Goal: Task Accomplishment & Management: Use online tool/utility

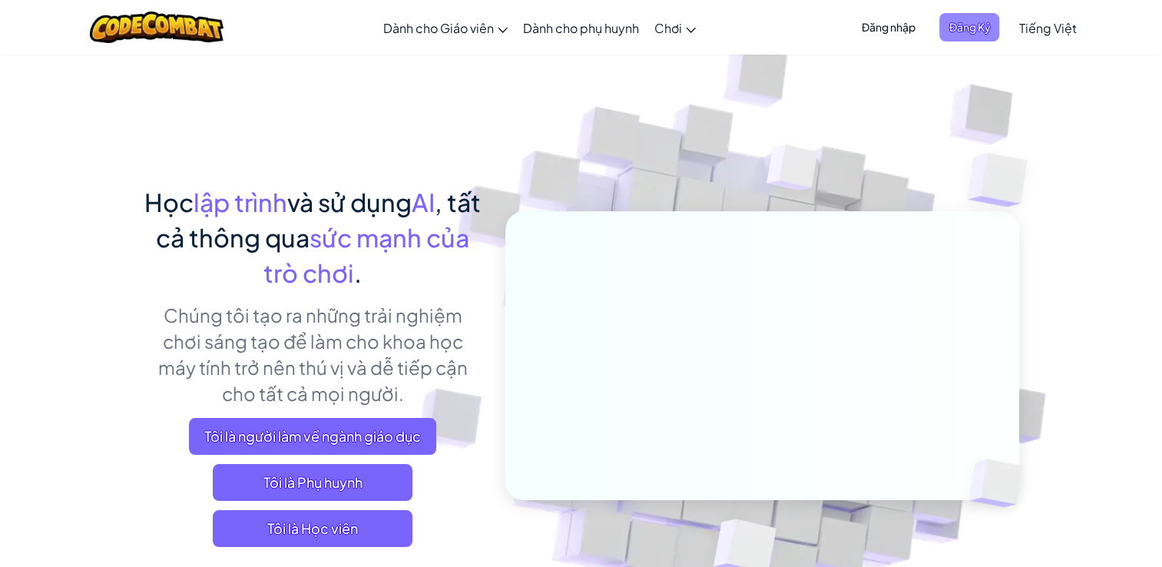
click at [976, 28] on span "Đăng Ký" at bounding box center [969, 27] width 60 height 28
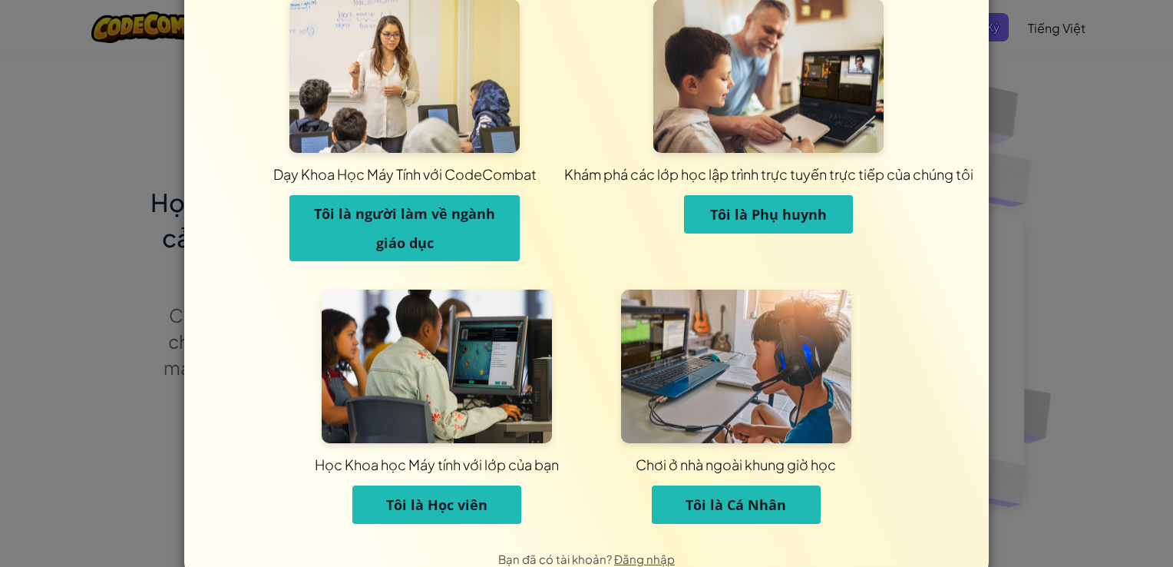
scroll to position [68, 0]
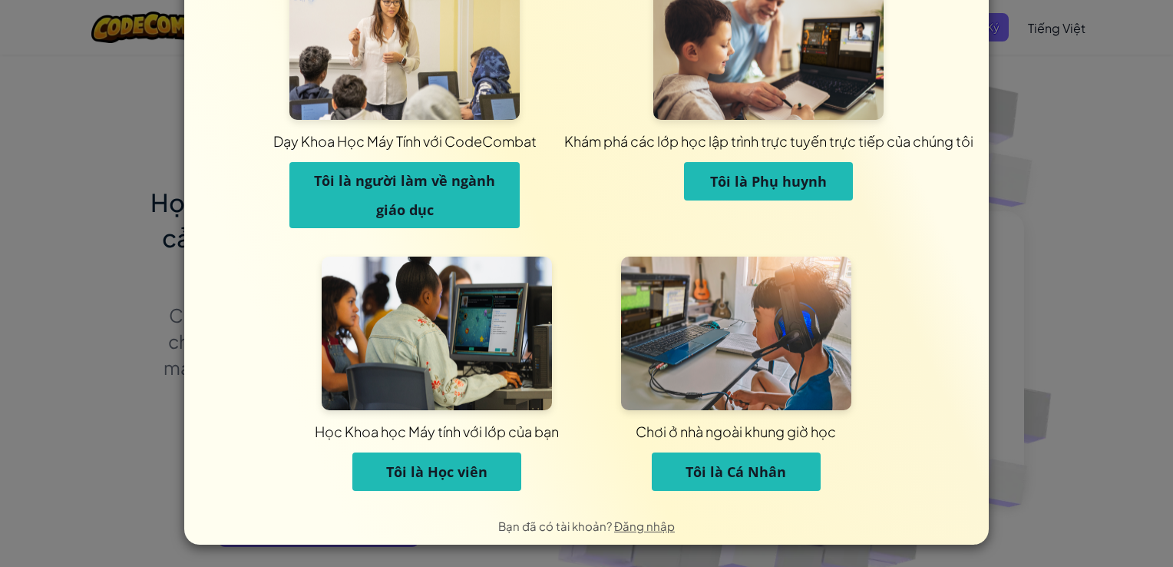
click at [678, 472] on button "Tôi là Cá Nhân" at bounding box center [736, 471] width 169 height 38
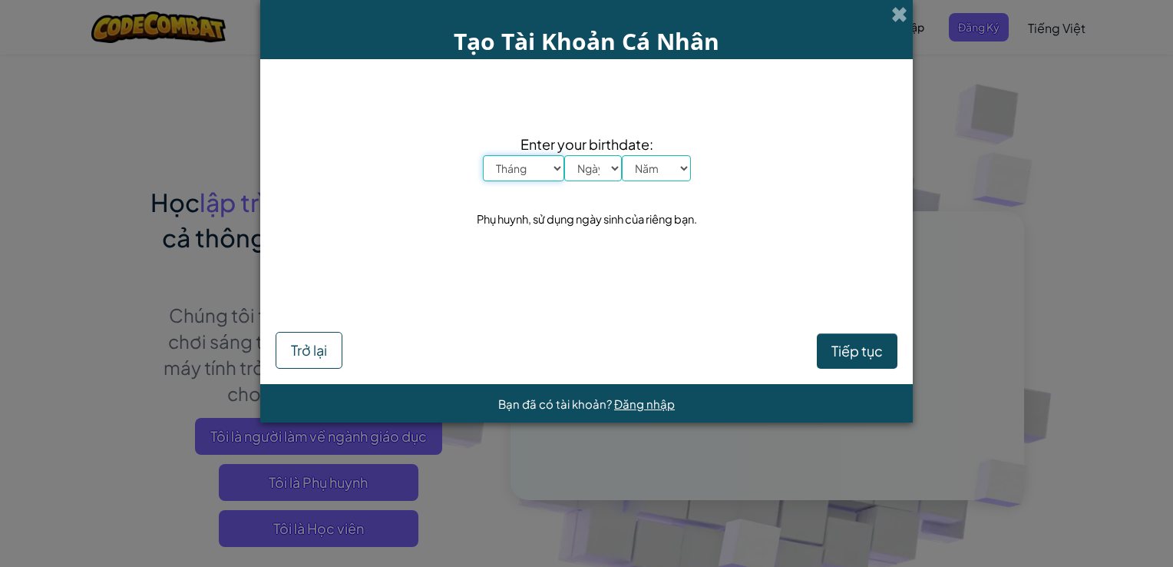
scroll to position [0, 0]
click at [522, 170] on select "Tháng Tháng Một Tháng Hai Tháng Ba Tháng Tư Tháng Năm Tháng Sáu Tháng Bảy Tháng…" at bounding box center [523, 168] width 81 height 26
select select "6"
click at [483, 155] on select "Tháng Tháng Một Tháng Hai Tháng Ba Tháng Tư Tháng Năm Tháng Sáu Tháng Bảy Tháng…" at bounding box center [523, 168] width 81 height 26
click at [593, 170] on select "Ngày 1 2 3 4 5 6 7 8 9 10 11 12 13 14 15 16 17 18 19 20 21 22 23 24 25 26 27 28…" at bounding box center [593, 168] width 58 height 26
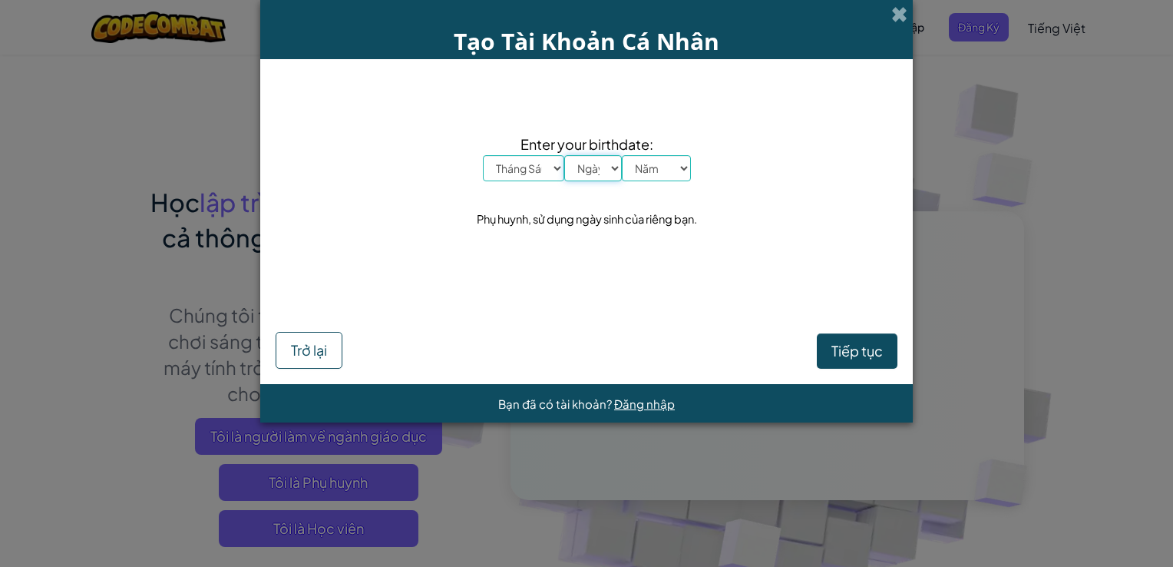
select select "10"
click at [564, 155] on select "Ngày 1 2 3 4 5 6 7 8 9 10 11 12 13 14 15 16 17 18 19 20 21 22 23 24 25 26 27 28…" at bounding box center [593, 168] width 58 height 26
click at [660, 165] on select "Năm 2025 2024 2023 2022 2021 2020 2019 2018 2017 2016 2015 2014 2013 2012 2011 …" at bounding box center [656, 168] width 69 height 26
select select "2005"
click at [622, 155] on select "Năm 2025 2024 2023 2022 2021 2020 2019 2018 2017 2016 2015 2014 2013 2012 2011 …" at bounding box center [656, 168] width 69 height 26
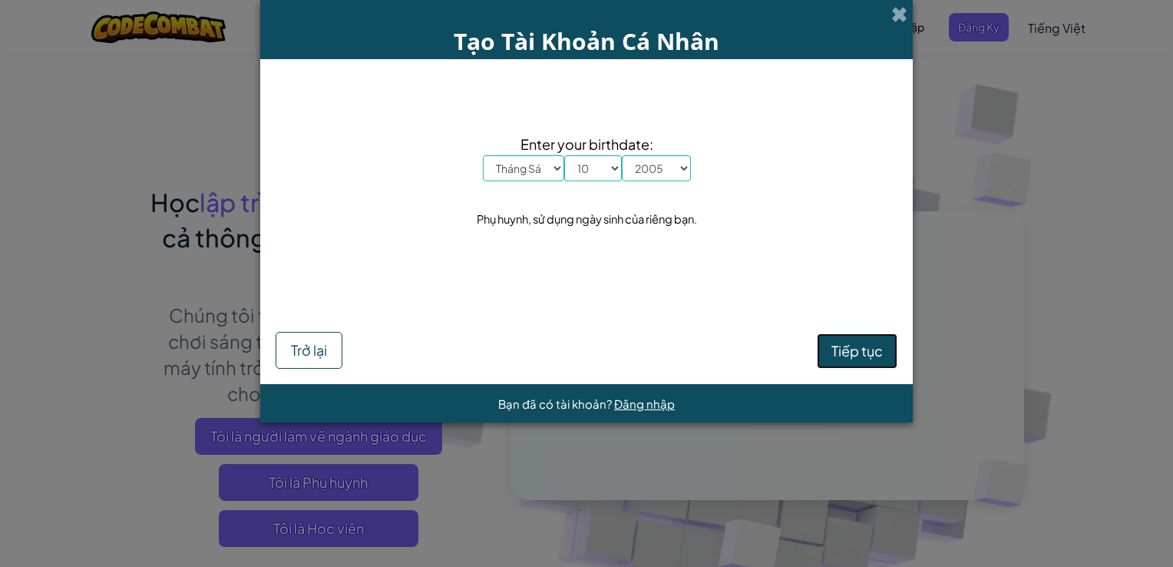
click at [842, 358] on span "Tiếp tục" at bounding box center [857, 351] width 51 height 18
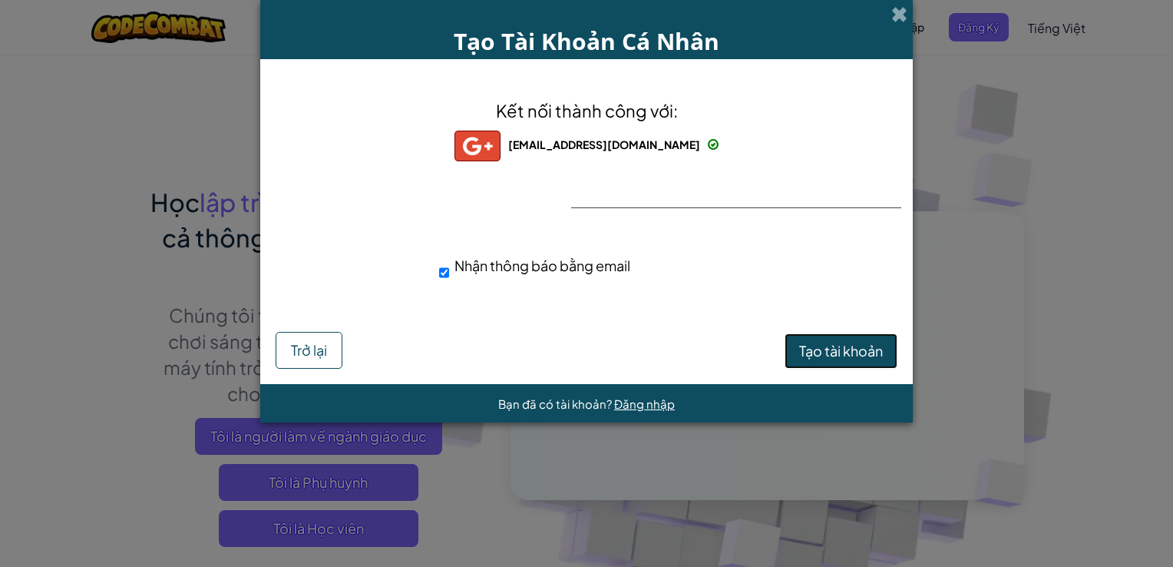
click at [811, 346] on span "Tạo tài khoản" at bounding box center [841, 351] width 84 height 18
click at [832, 352] on button "Tạo tài khoản" at bounding box center [841, 350] width 113 height 35
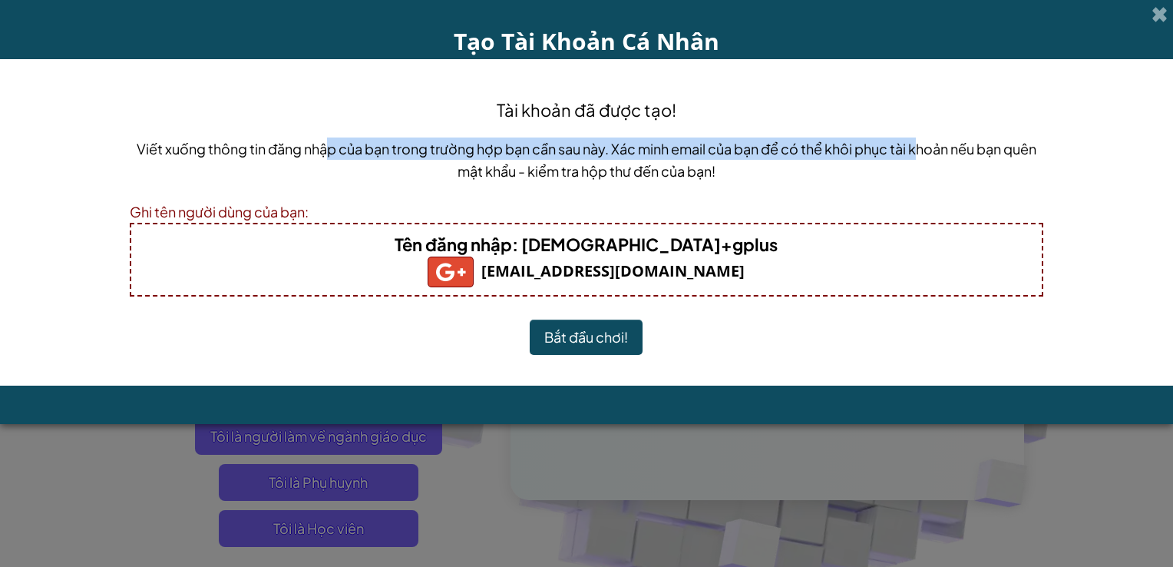
drag, startPoint x: 347, startPoint y: 153, endPoint x: 918, endPoint y: 151, distance: 571.2
click at [918, 151] on p "Viết xuống thông tin đăng nhập của bạn trong trường hợp bạn cần sau này. Xác mi…" at bounding box center [587, 159] width 914 height 45
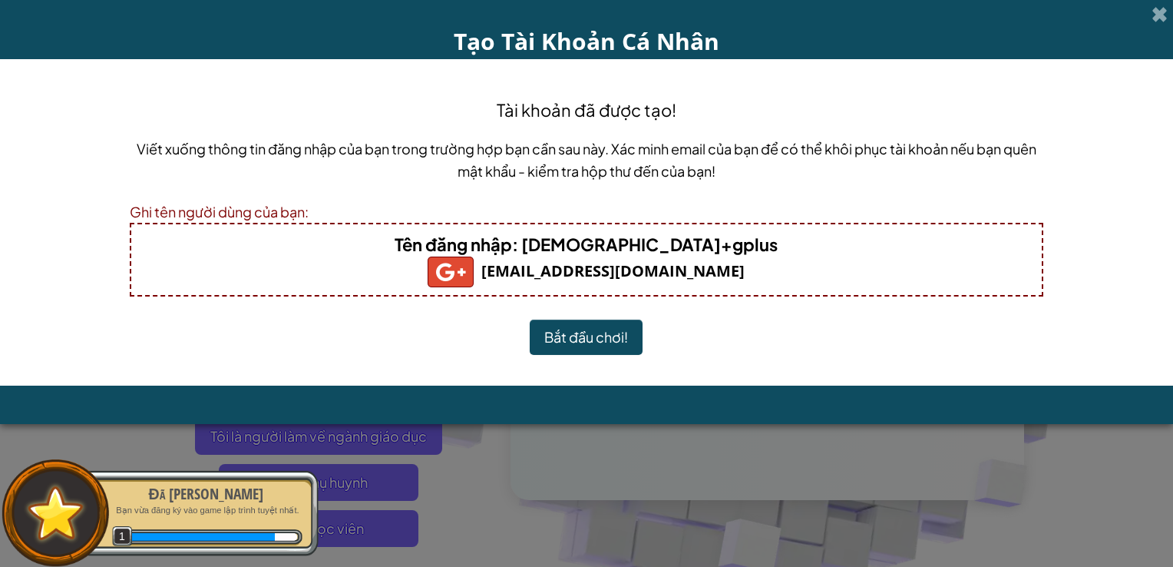
click at [393, 182] on p "Viết xuống thông tin đăng nhập của bạn trong trường hợp bạn cần sau này. Xác mi…" at bounding box center [587, 159] width 914 height 45
drag, startPoint x: 564, startPoint y: 248, endPoint x: 766, endPoint y: 249, distance: 201.9
click at [766, 249] on h4 "Tên đăng nhập : voduy311020+gplus" at bounding box center [587, 244] width 880 height 25
copy b "[DEMOGRAPHIC_DATA]+gplus"
click at [845, 177] on p "Viết xuống thông tin đăng nhập của bạn trong trường hợp bạn cần sau này. Xác mi…" at bounding box center [587, 159] width 914 height 45
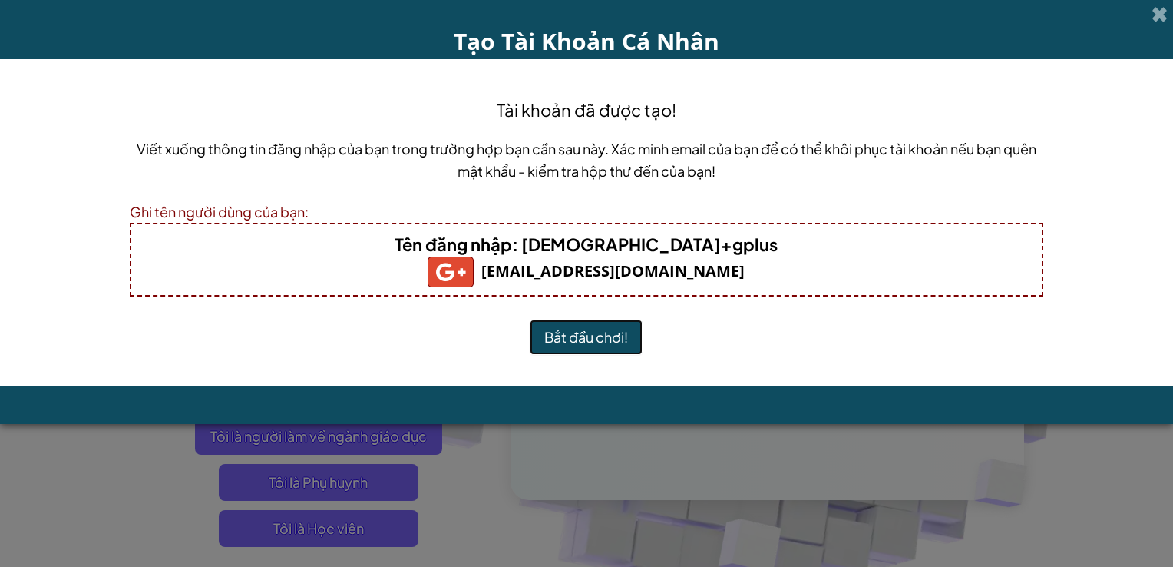
click at [613, 345] on button "Bắt đầu chơi!" at bounding box center [586, 336] width 113 height 35
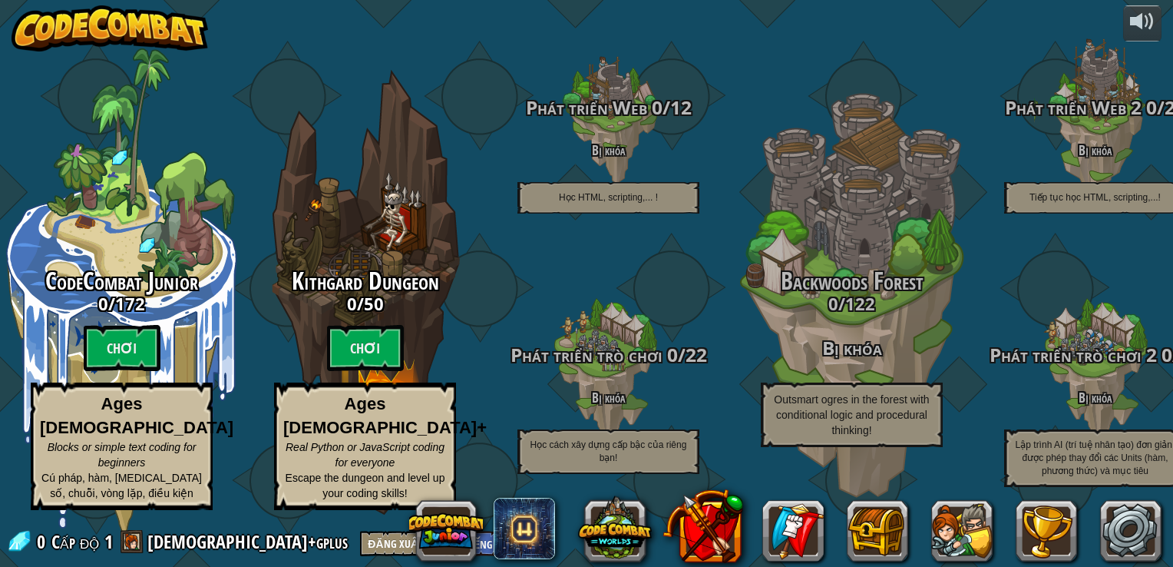
select select "vi"
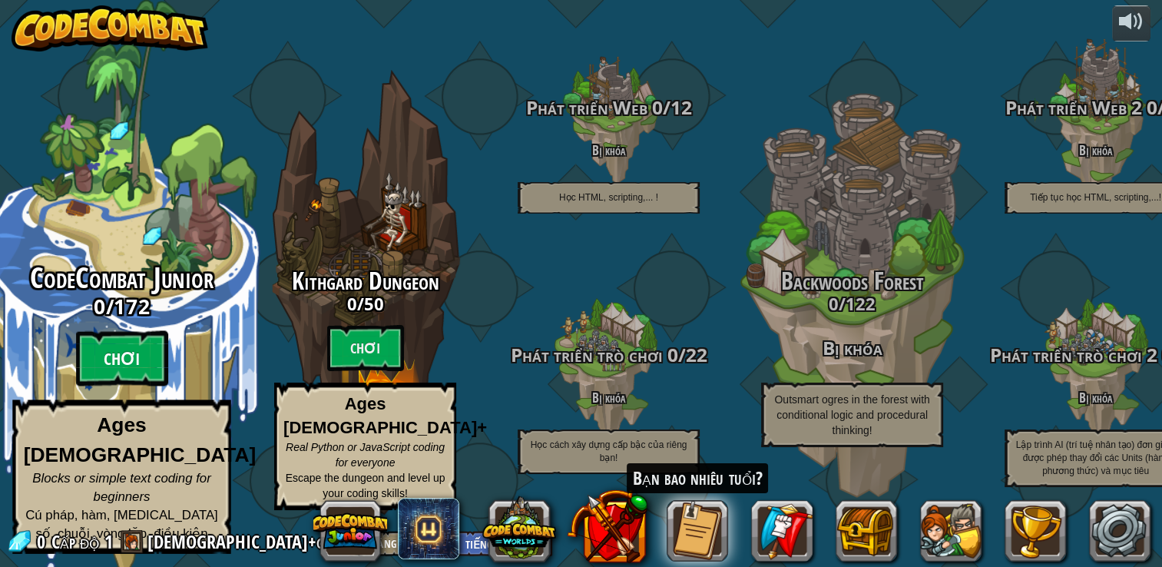
click at [124, 370] on btn "Chơi" at bounding box center [122, 358] width 92 height 55
select select "vi"
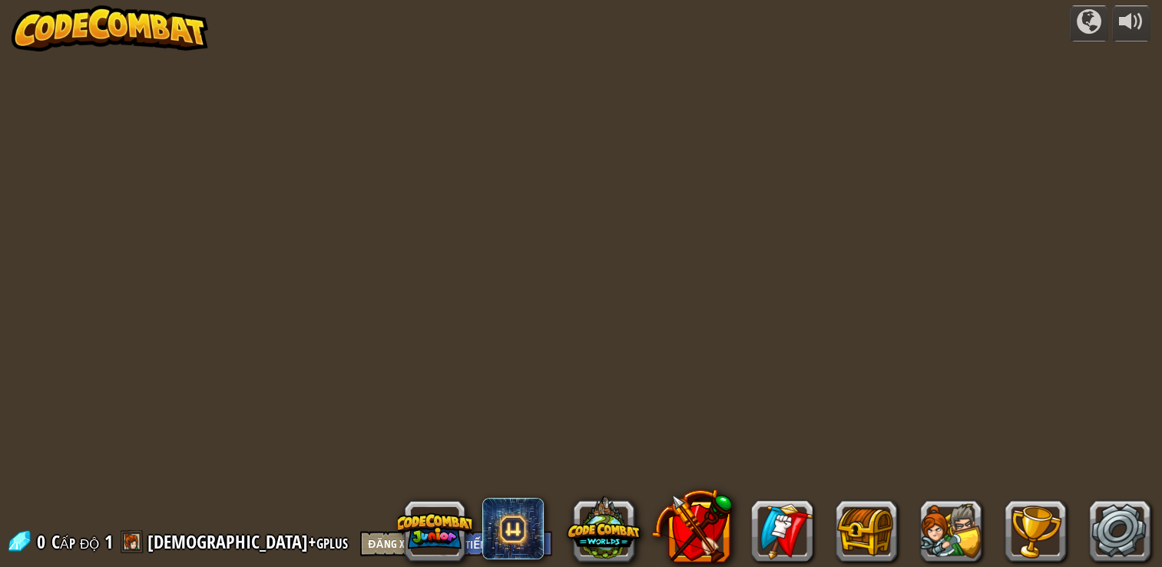
select select "vi"
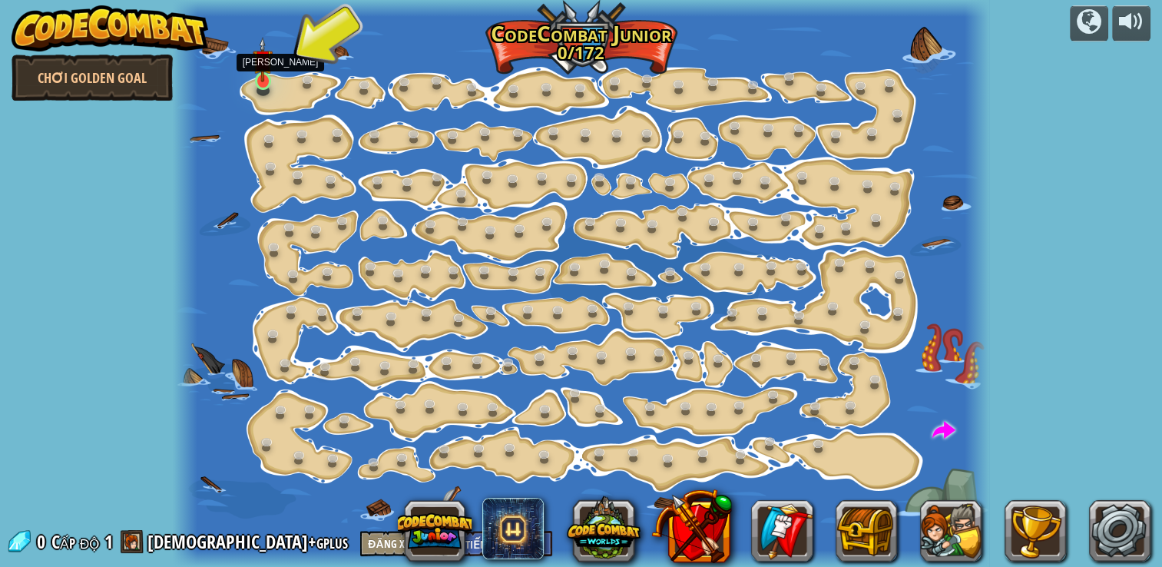
click at [261, 66] on img at bounding box center [263, 60] width 20 height 46
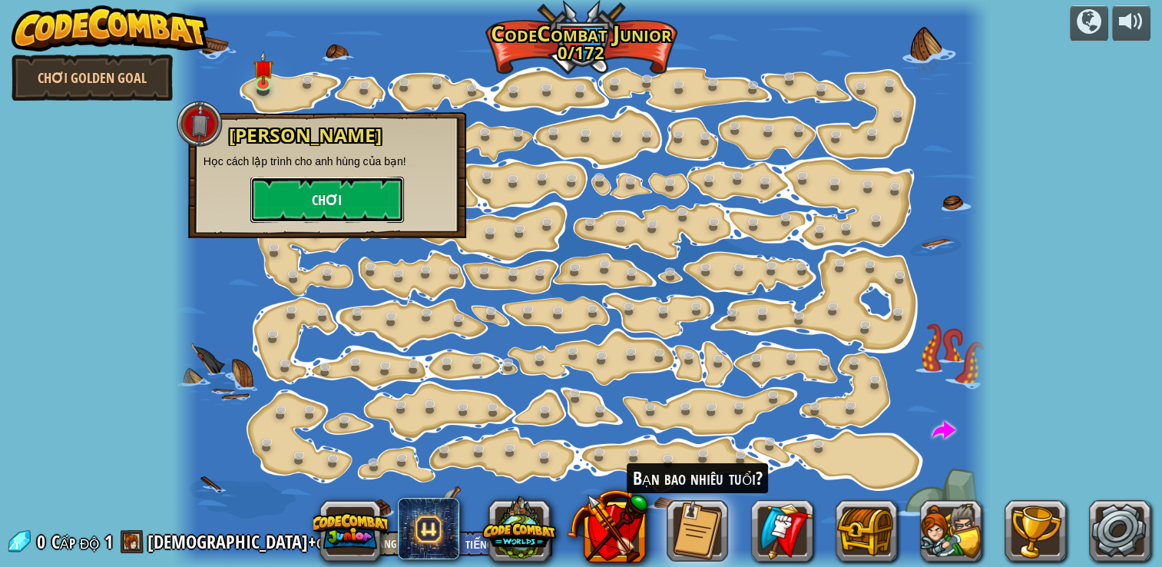
click at [281, 197] on button "Chơi" at bounding box center [327, 200] width 154 height 46
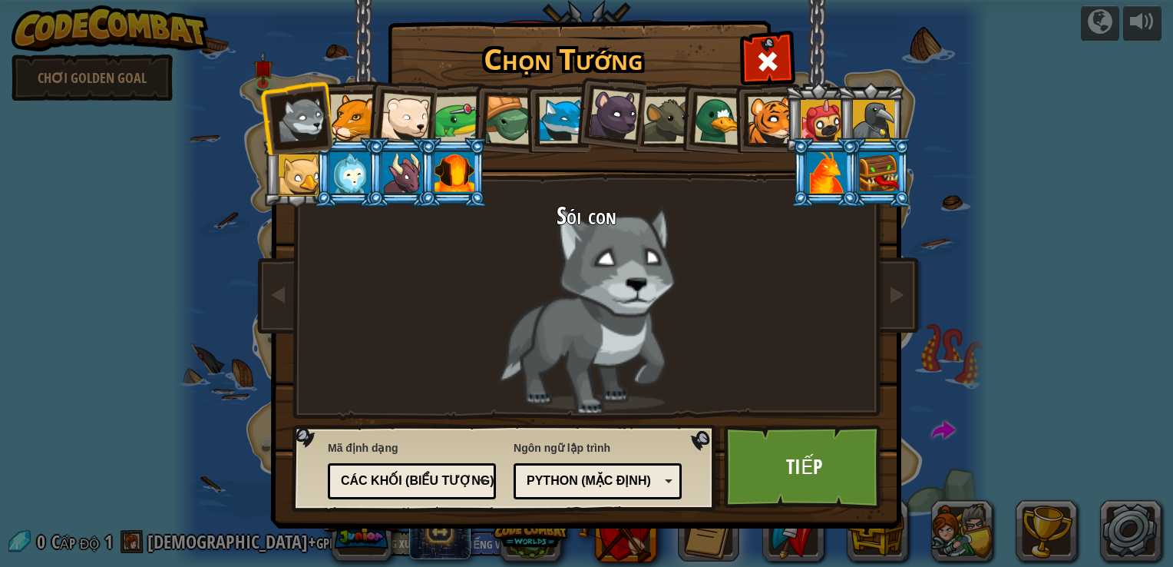
click at [430, 164] on li at bounding box center [452, 172] width 69 height 70
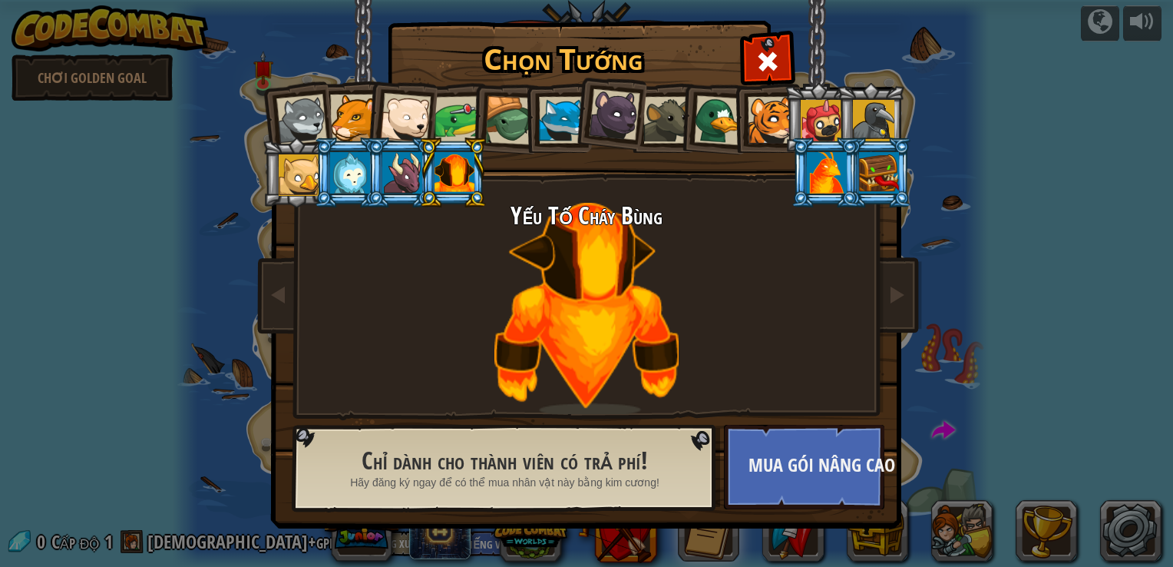
click at [310, 180] on div at bounding box center [299, 174] width 41 height 41
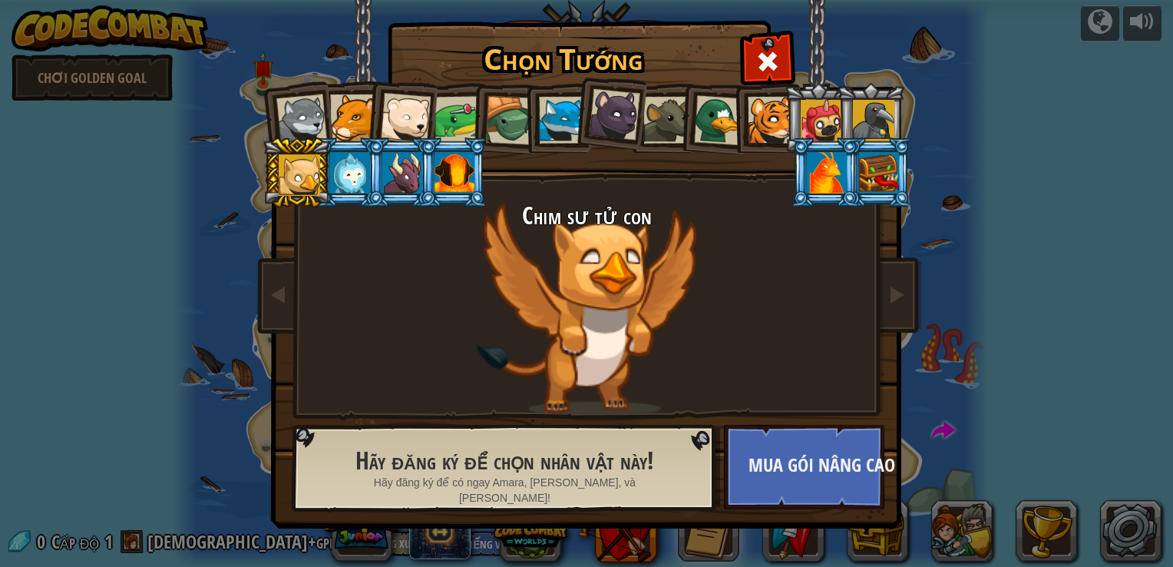
click at [344, 179] on div at bounding box center [350, 172] width 40 height 41
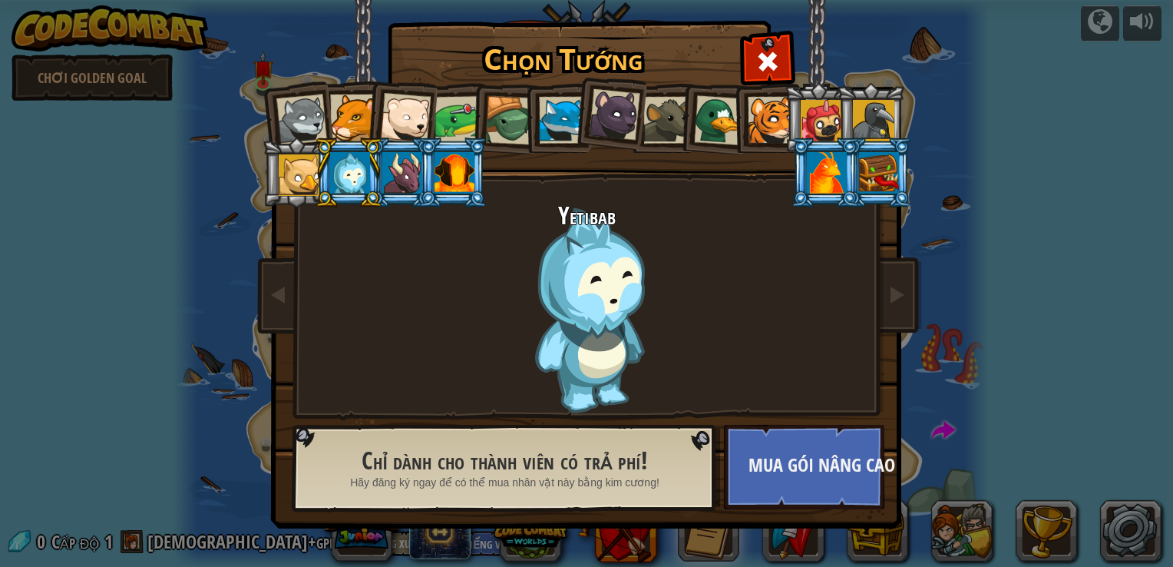
click at [395, 185] on div at bounding box center [402, 172] width 40 height 41
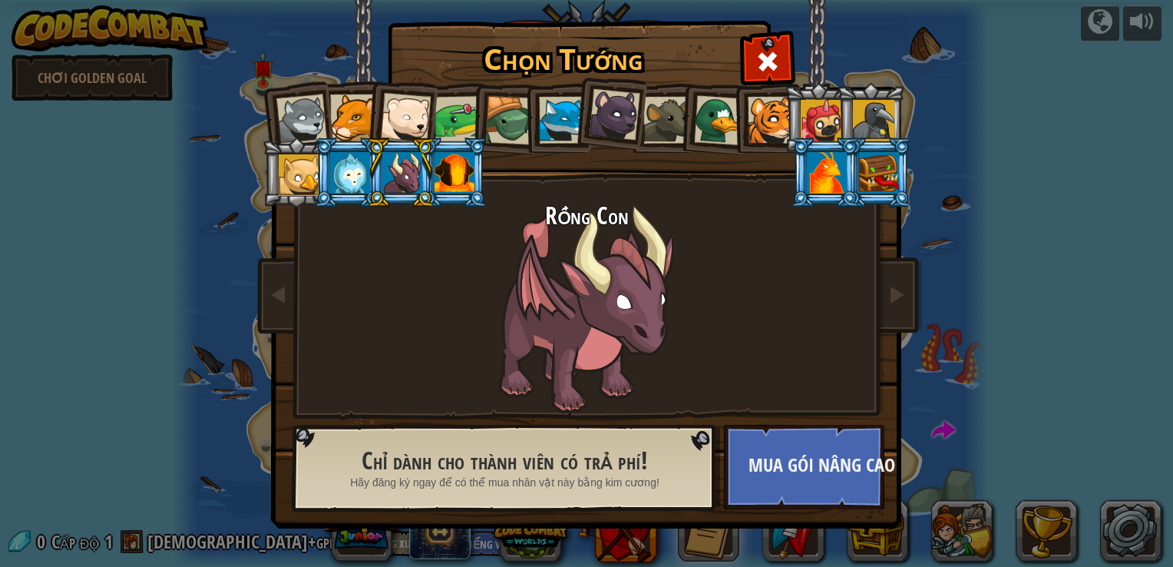
click at [448, 185] on div at bounding box center [455, 172] width 40 height 41
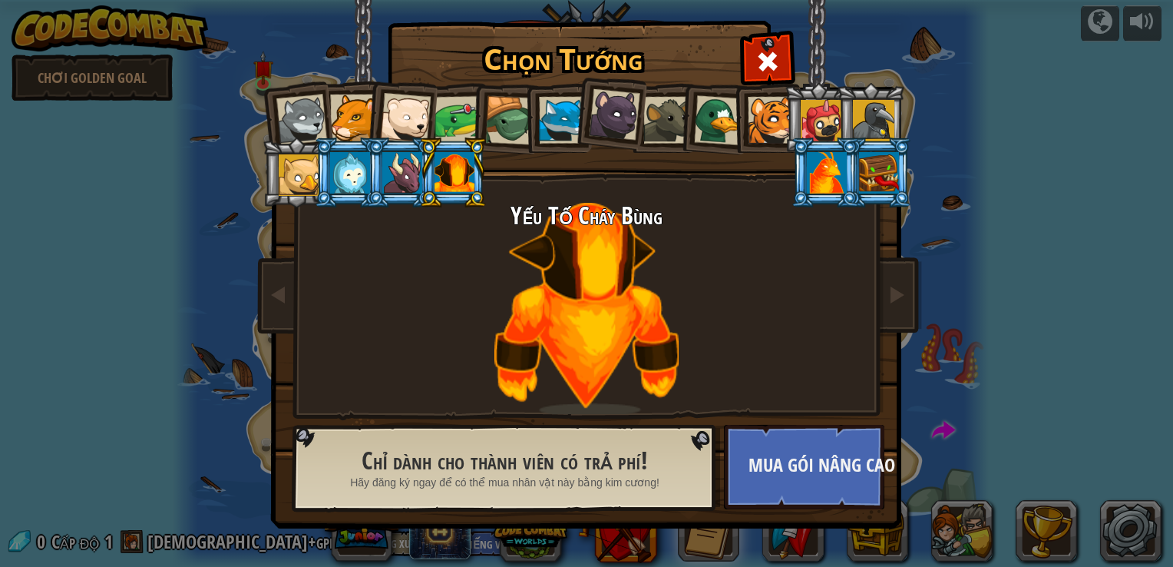
click at [403, 184] on div at bounding box center [402, 172] width 40 height 41
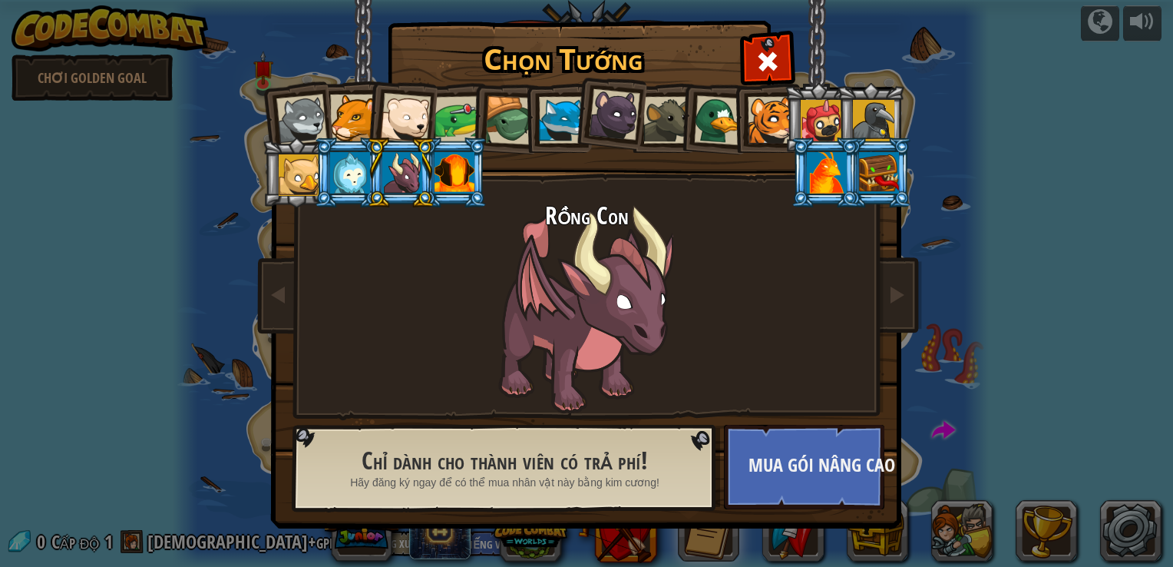
click at [306, 124] on div at bounding box center [301, 119] width 51 height 51
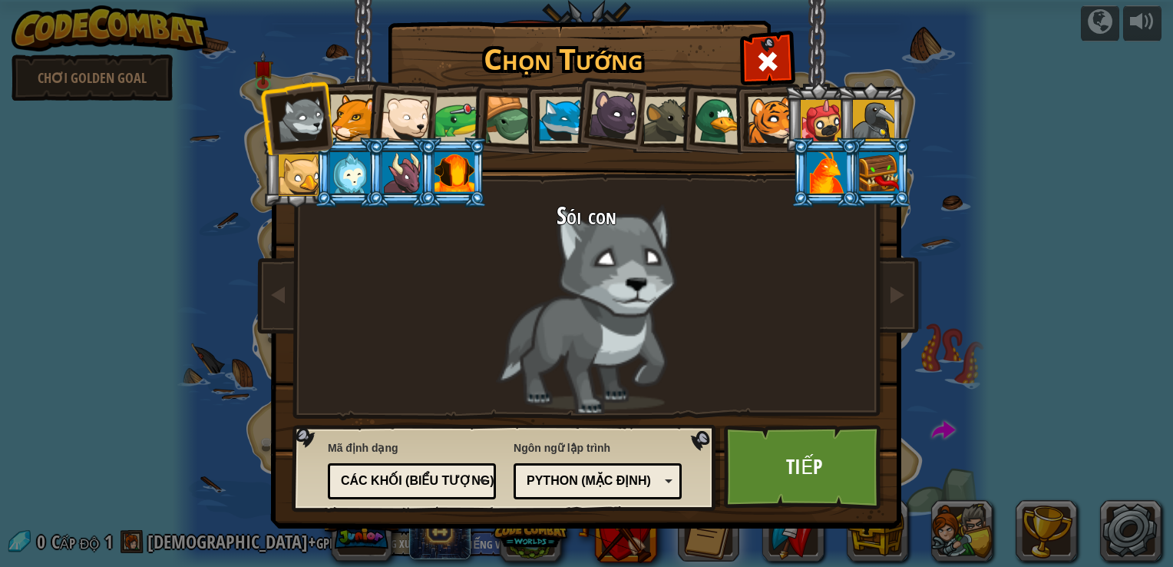
click at [348, 117] on div at bounding box center [353, 117] width 47 height 47
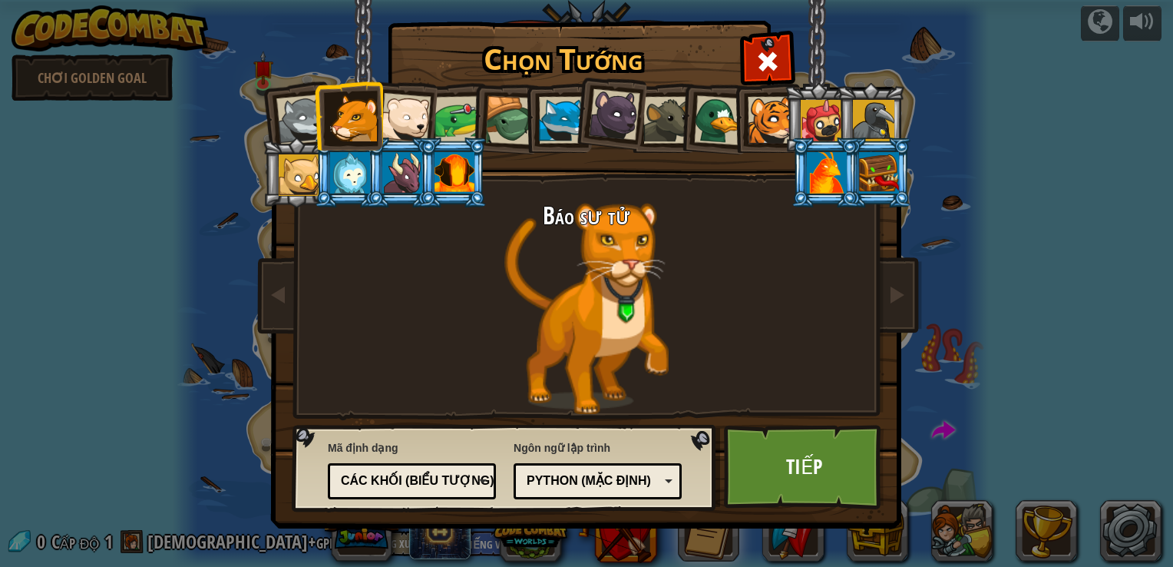
click at [405, 117] on div at bounding box center [405, 118] width 51 height 51
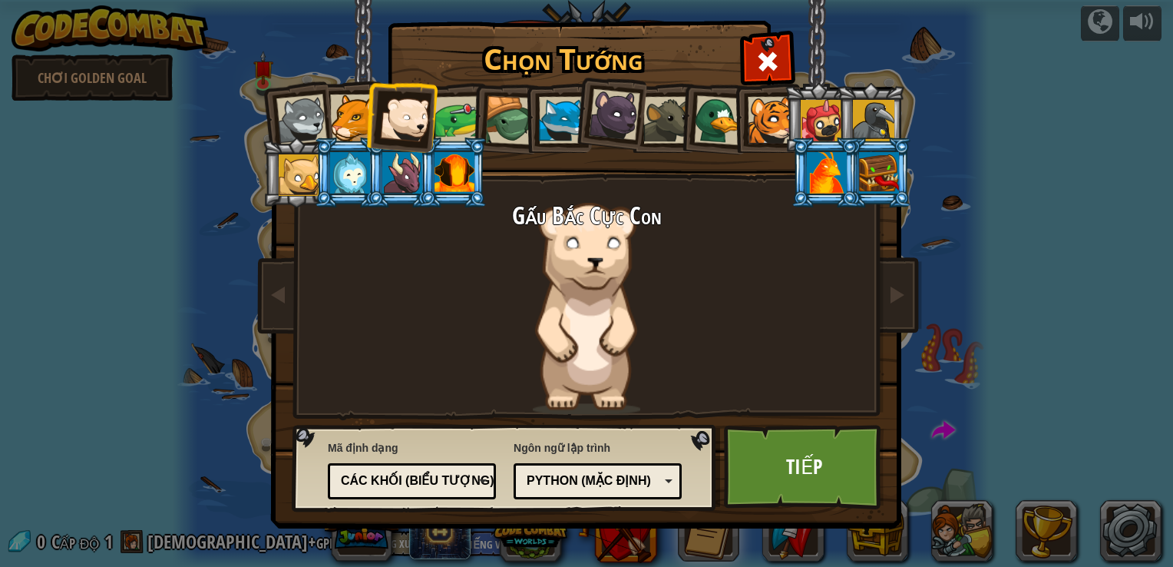
click at [614, 491] on div "Python (Mặc định)" at bounding box center [598, 481] width 148 height 24
click at [402, 320] on div "Gấu Bắc Cực Con" at bounding box center [587, 308] width 576 height 211
click at [292, 120] on div at bounding box center [301, 119] width 51 height 51
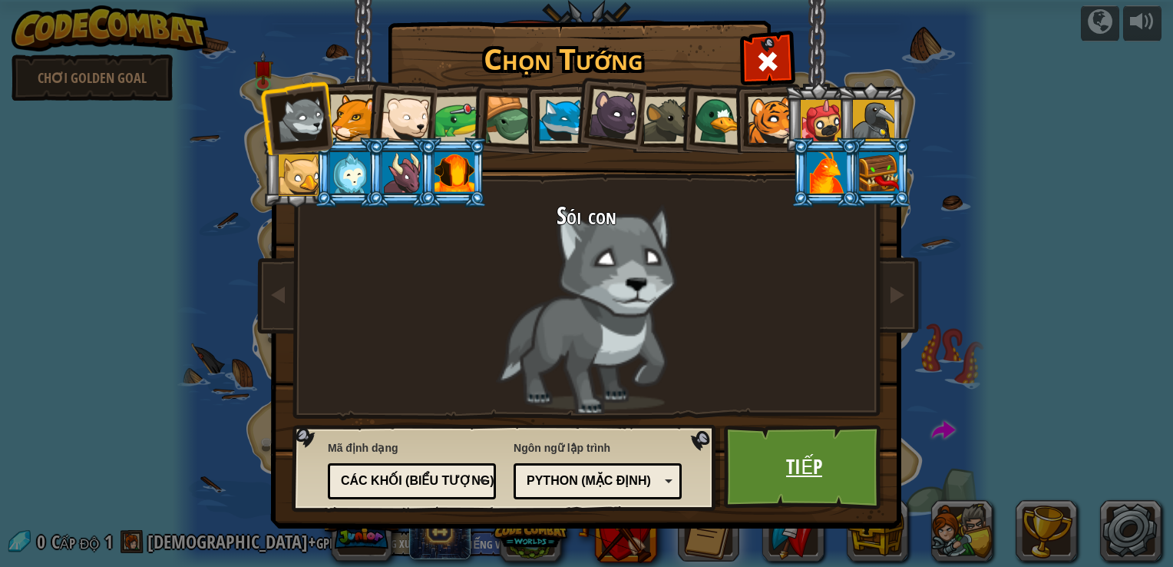
click at [792, 471] on link "Tiếp" at bounding box center [804, 467] width 160 height 84
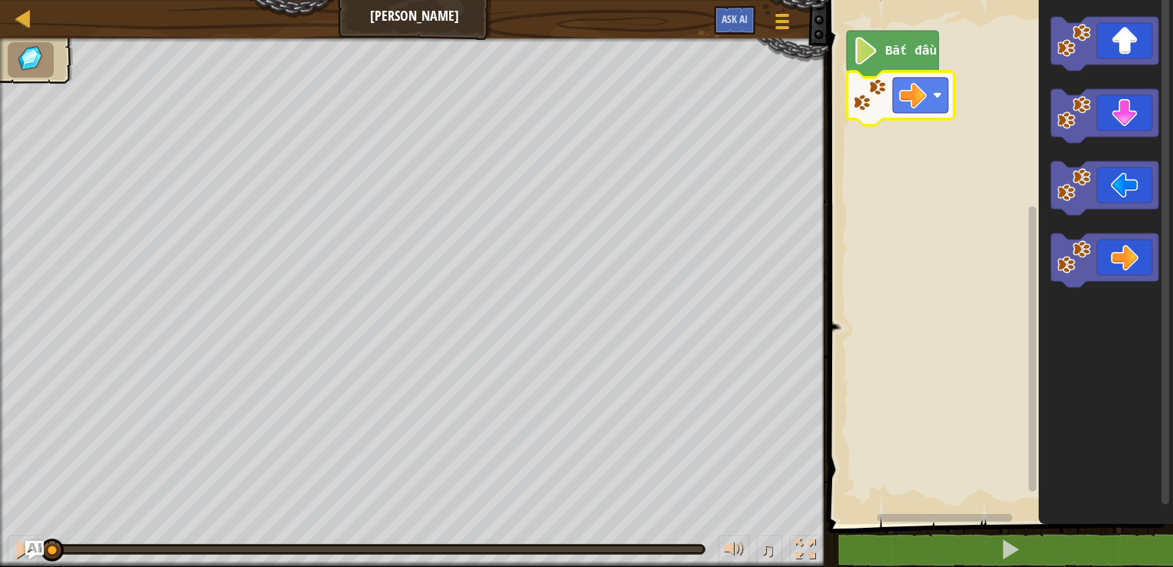
click at [977, 284] on rect "Không gian làm việc Blockly" at bounding box center [998, 257] width 349 height 531
click at [869, 58] on image "Không gian làm việc Blockly" at bounding box center [866, 51] width 26 height 28
click at [882, 58] on icon "Không gian làm việc Blockly" at bounding box center [893, 54] width 92 height 47
click at [896, 57] on text "Bắt đầu" at bounding box center [910, 52] width 51 height 14
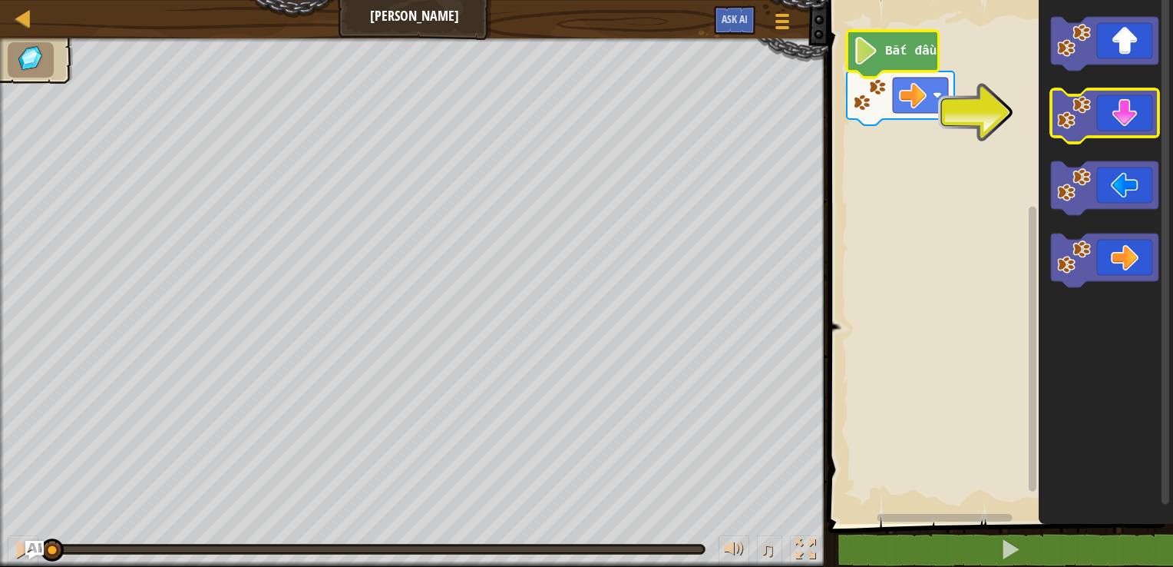
click at [1104, 121] on icon "Không gian làm việc Blockly" at bounding box center [1104, 116] width 107 height 54
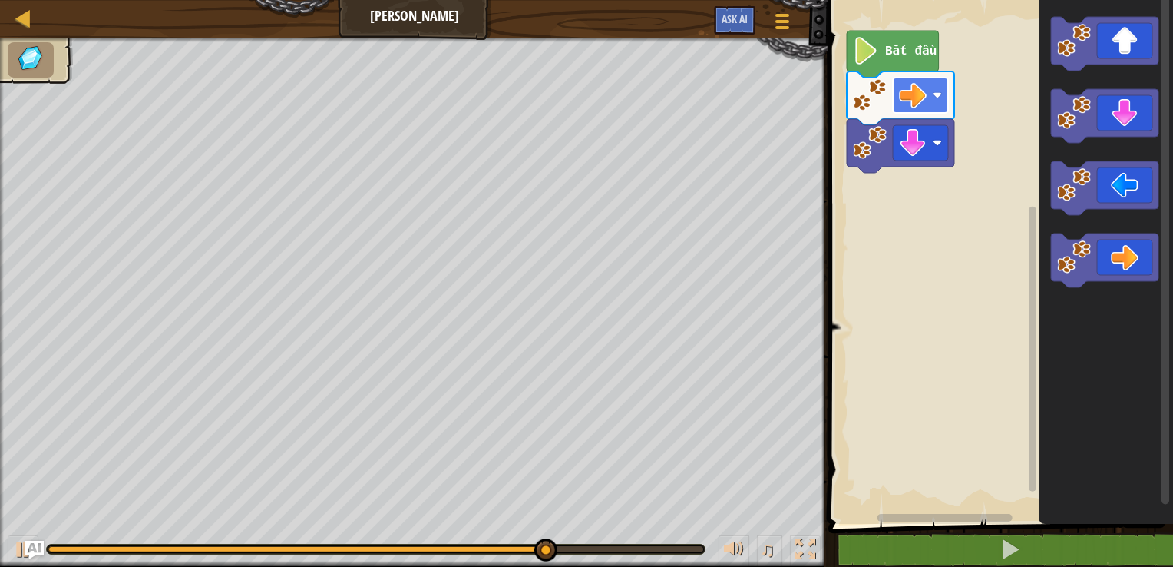
click at [927, 92] on g "Không gian làm việc Blockly" at bounding box center [920, 95] width 55 height 35
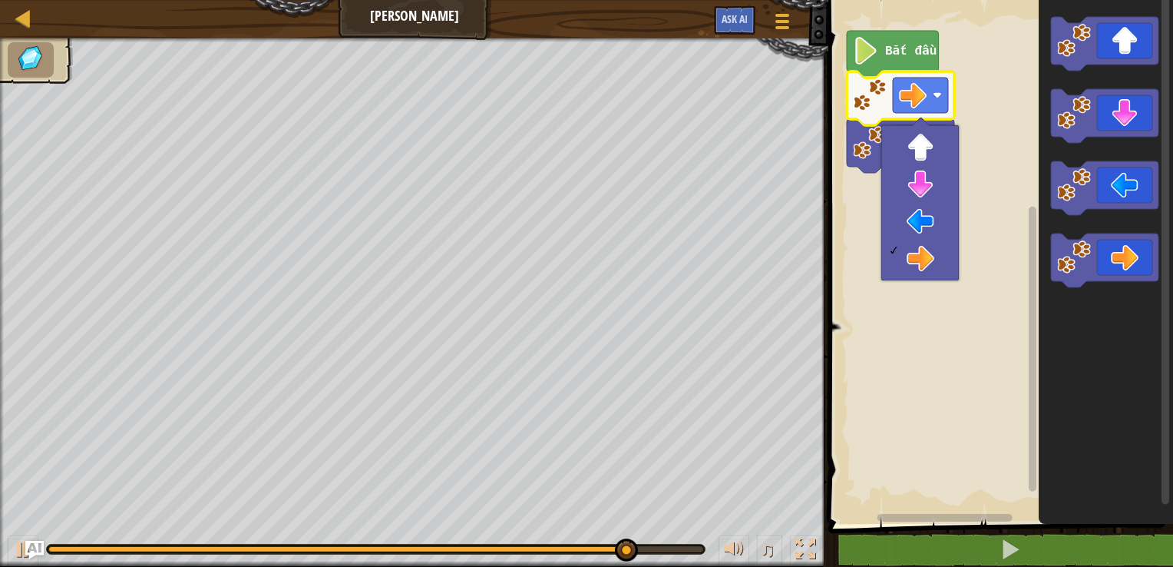
click at [1008, 404] on rect "Không gian làm việc Blockly" at bounding box center [998, 257] width 349 height 531
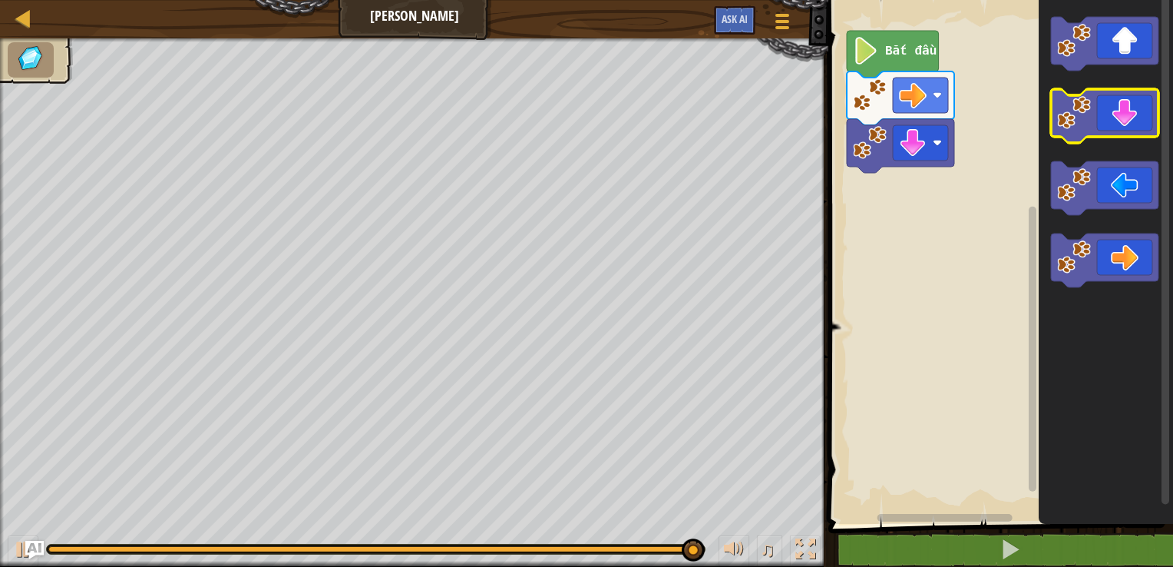
click at [1121, 135] on icon "Không gian làm việc Blockly" at bounding box center [1104, 116] width 107 height 54
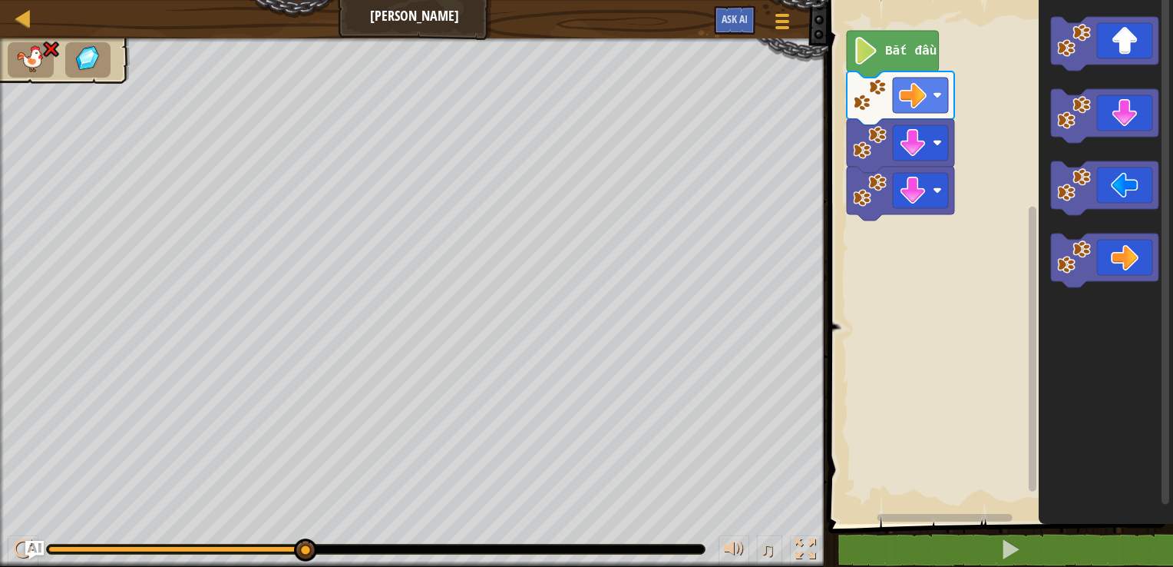
click at [886, 58] on text "Bắt đầu" at bounding box center [910, 52] width 51 height 14
click at [1122, 62] on icon "Không gian làm việc Blockly" at bounding box center [1104, 44] width 107 height 54
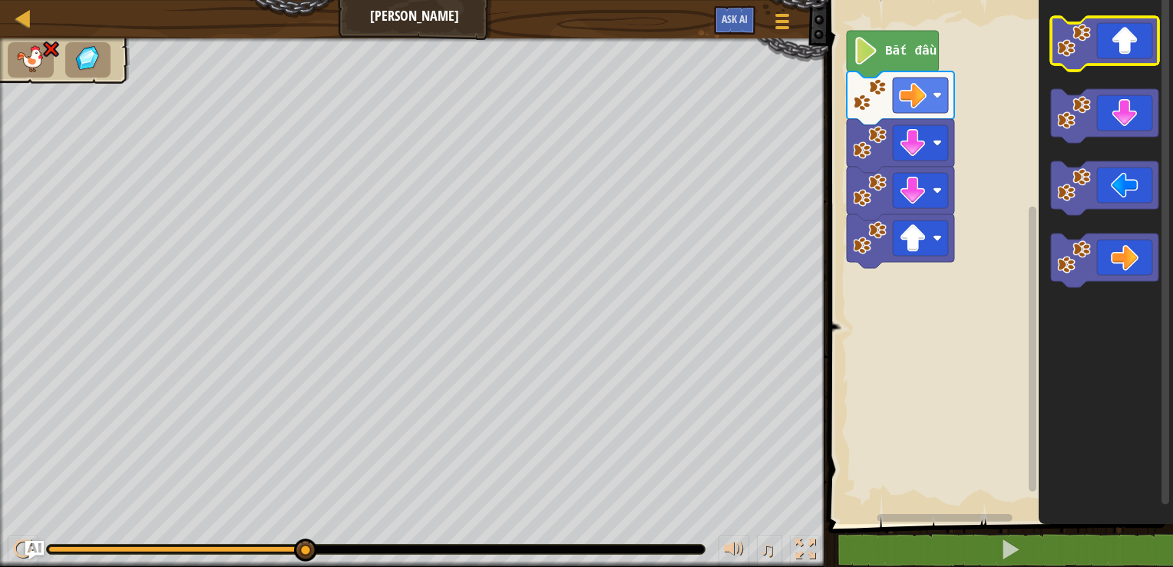
click at [1122, 61] on icon "Không gian làm việc Blockly" at bounding box center [1104, 44] width 107 height 54
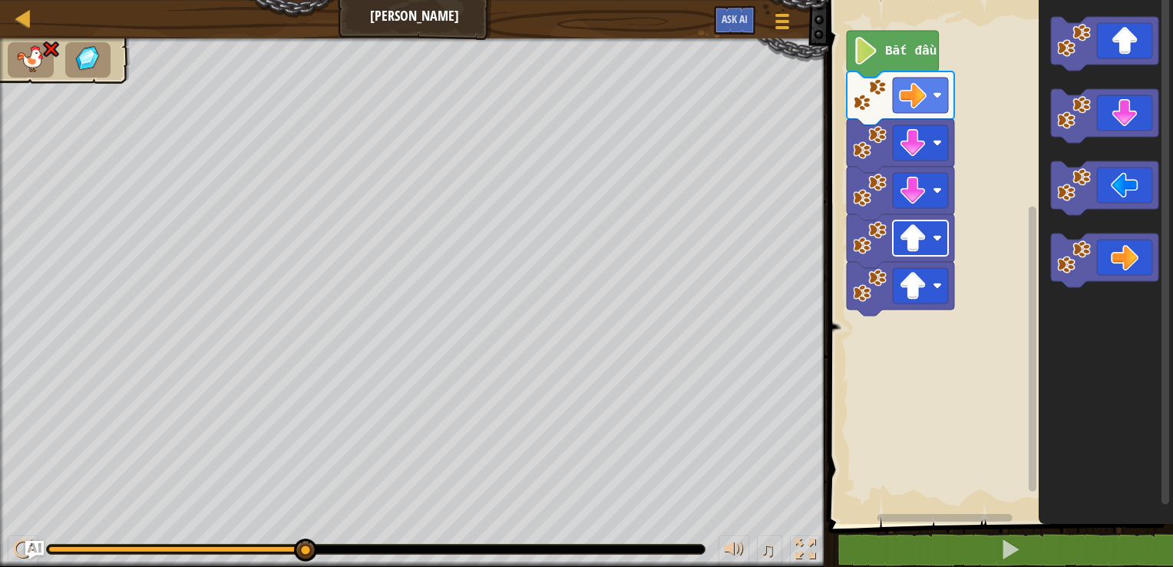
click at [929, 244] on rect "Không gian làm việc Blockly" at bounding box center [920, 237] width 55 height 35
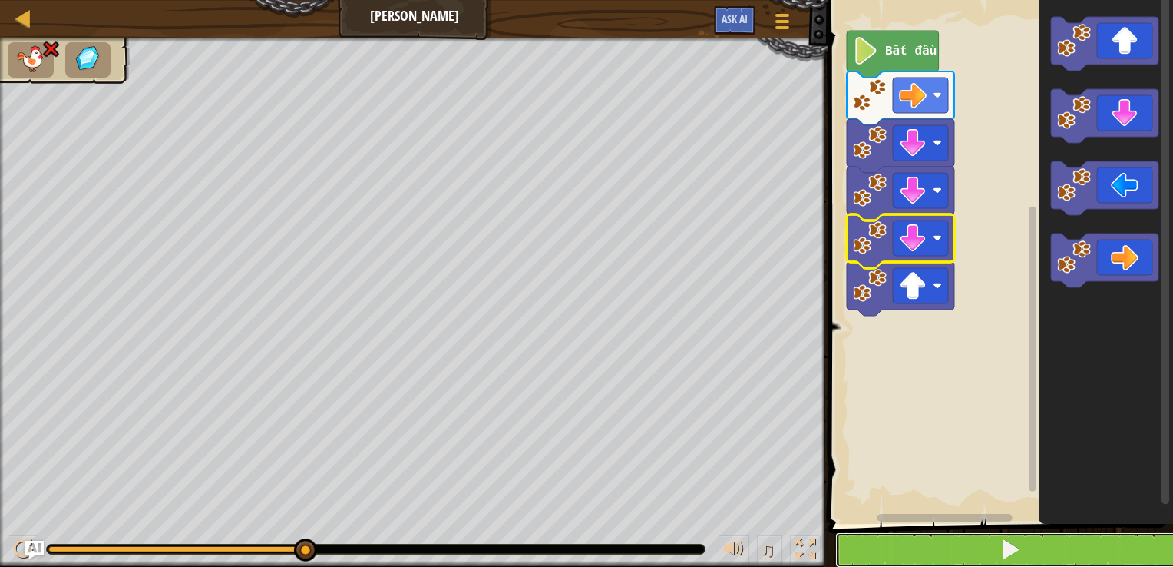
click at [989, 549] on button at bounding box center [1009, 549] width 349 height 35
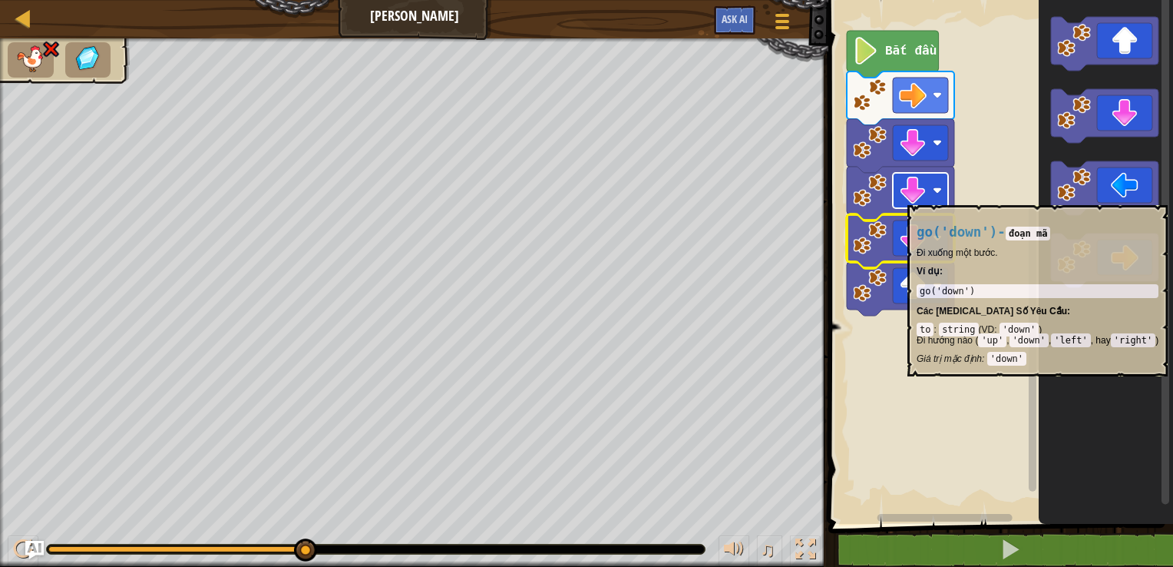
click at [926, 197] on image "Không gian làm việc Blockly" at bounding box center [913, 191] width 28 height 28
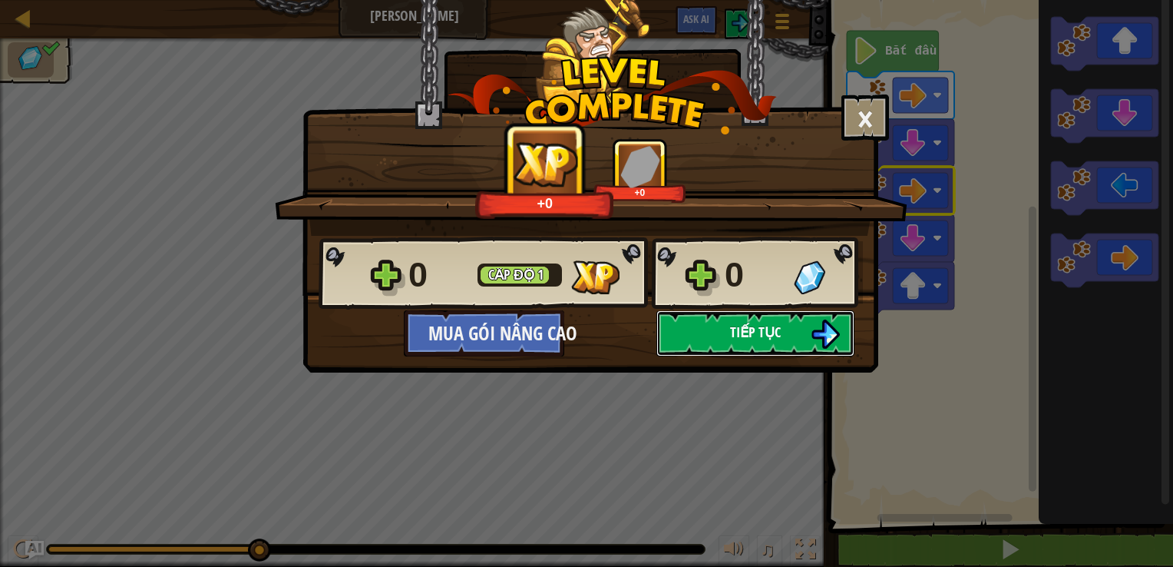
click at [719, 346] on button "Tiếp tục" at bounding box center [755, 333] width 198 height 46
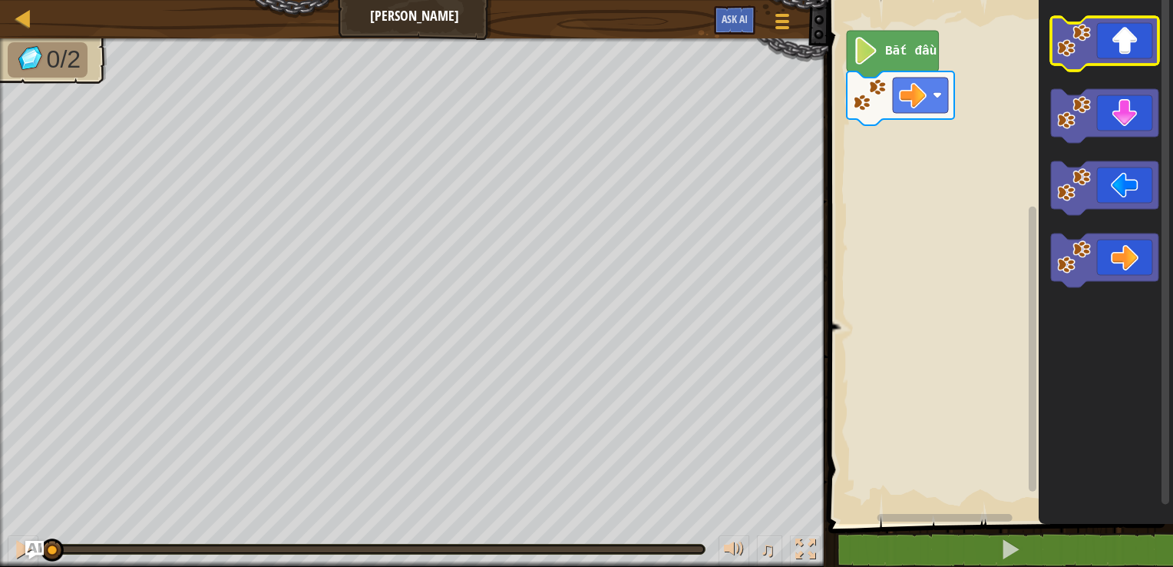
click at [1122, 46] on icon "Không gian làm việc Blockly" at bounding box center [1104, 44] width 107 height 54
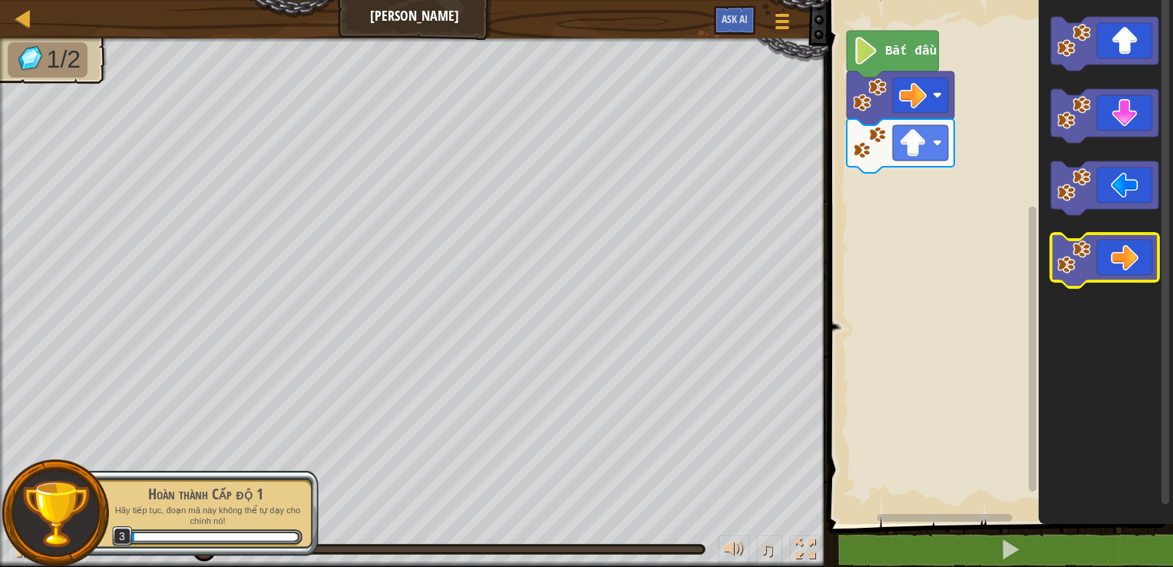
click at [1132, 263] on icon "Không gian làm việc Blockly" at bounding box center [1104, 260] width 107 height 54
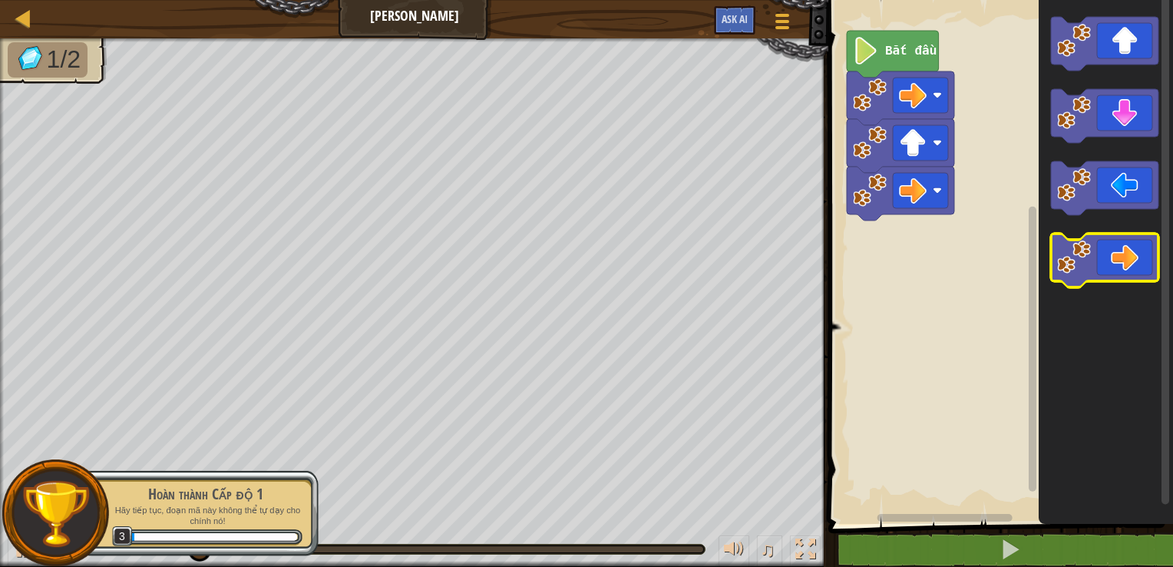
click at [1132, 263] on icon "Không gian làm việc Blockly" at bounding box center [1104, 260] width 107 height 54
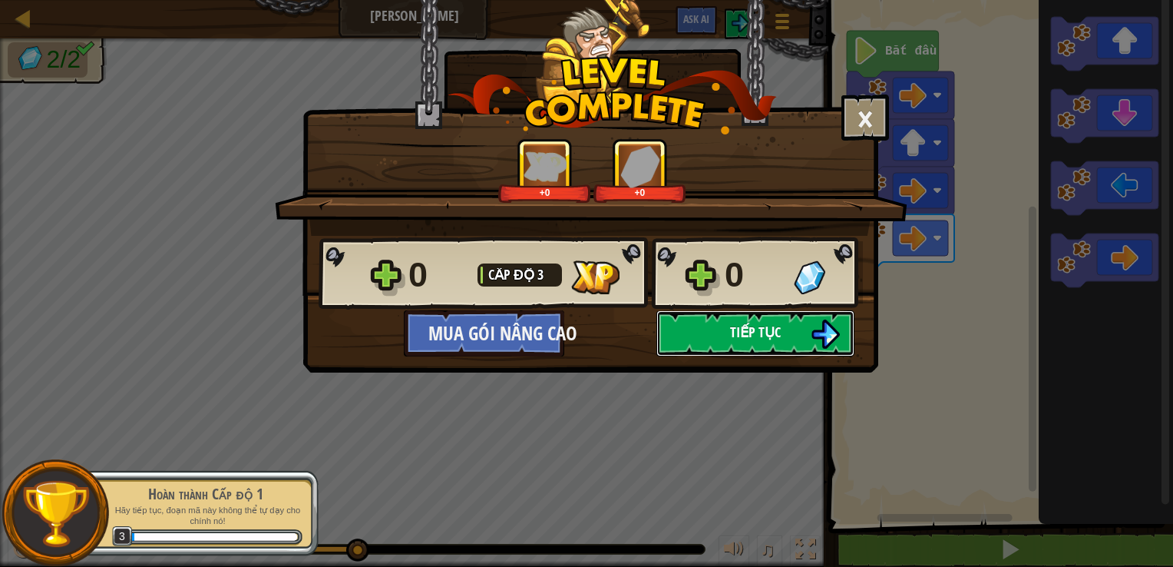
click at [746, 339] on span "Tiếp tục" at bounding box center [755, 331] width 51 height 19
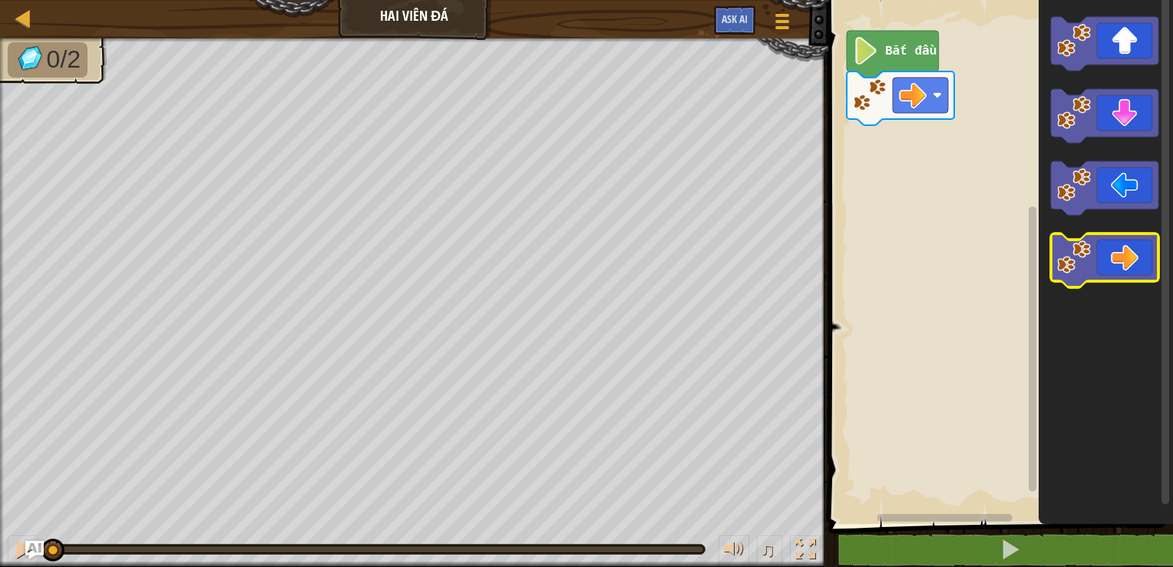
click at [1130, 256] on icon "Không gian làm việc Blockly" at bounding box center [1104, 260] width 107 height 54
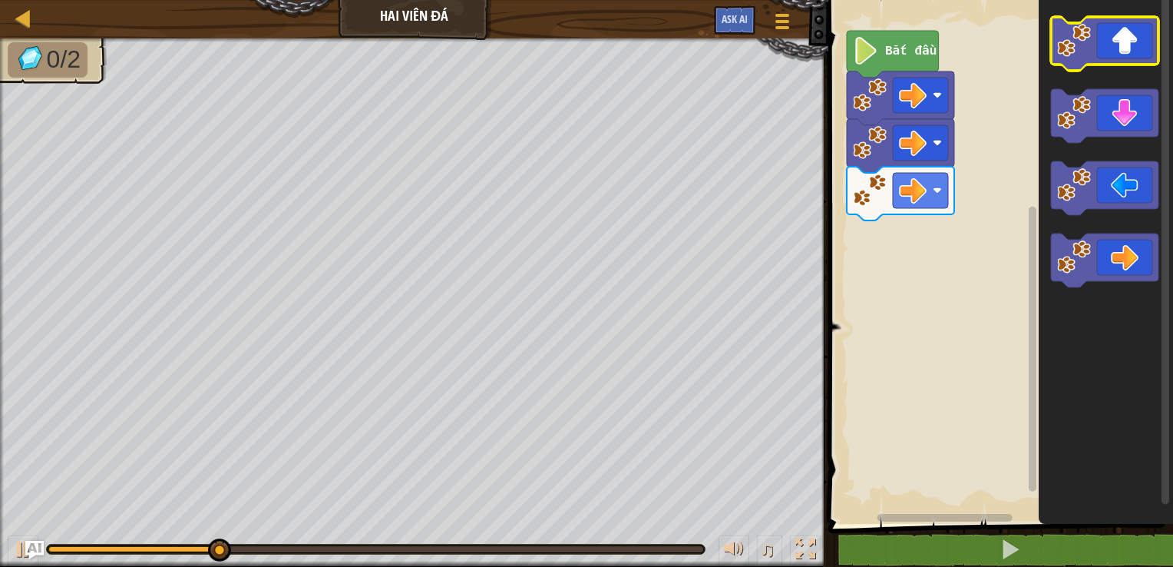
click at [1135, 55] on icon "Không gian làm việc Blockly" at bounding box center [1104, 44] width 107 height 54
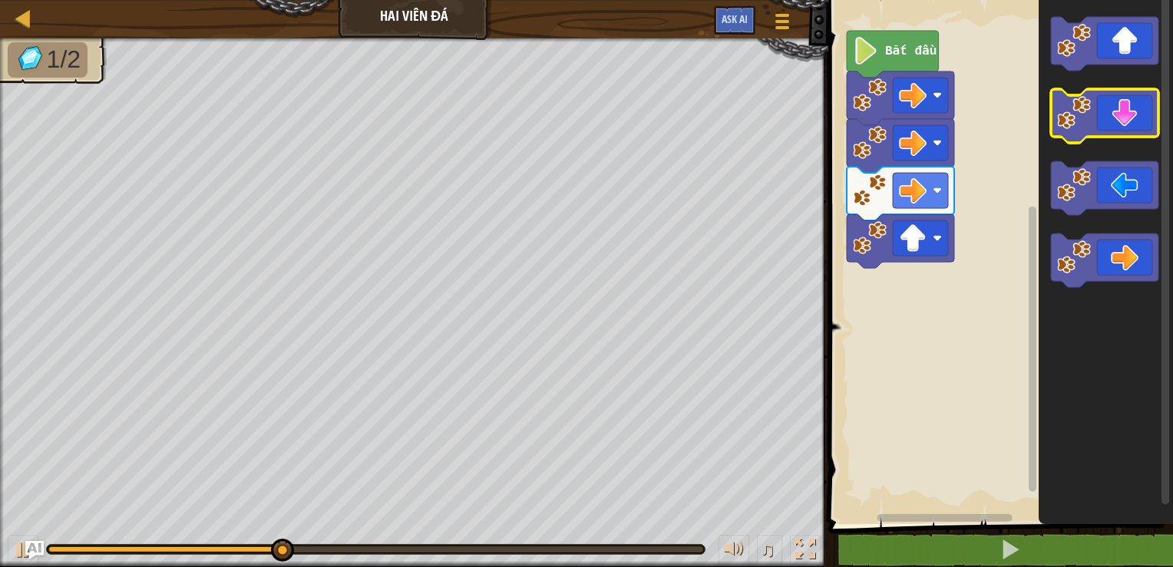
click at [1124, 127] on icon "Không gian làm việc Blockly" at bounding box center [1104, 116] width 107 height 54
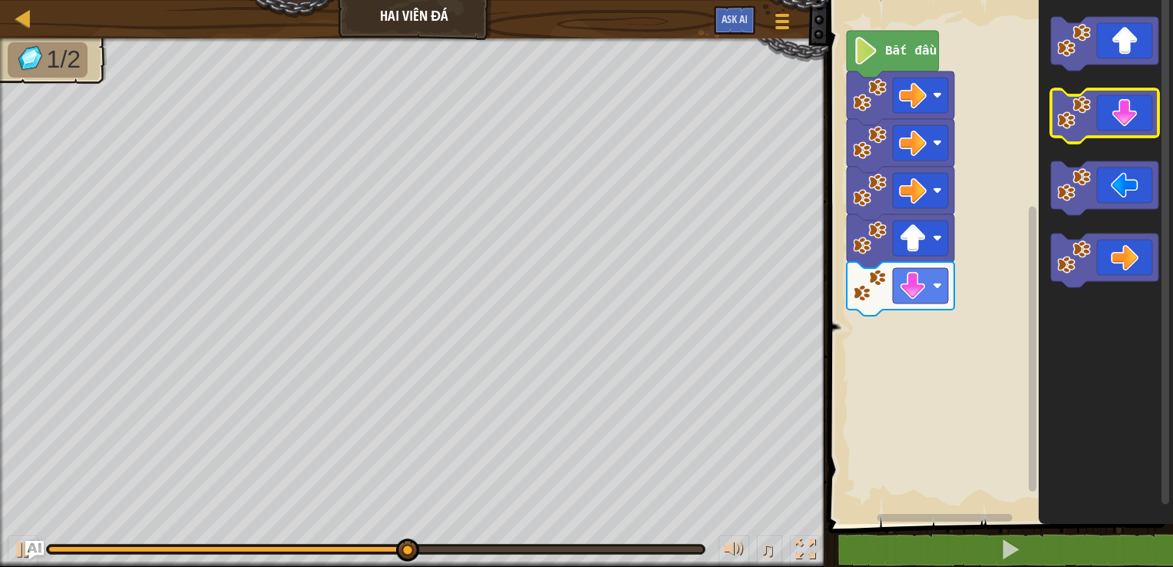
click at [1133, 134] on icon "Không gian làm việc Blockly" at bounding box center [1104, 116] width 107 height 54
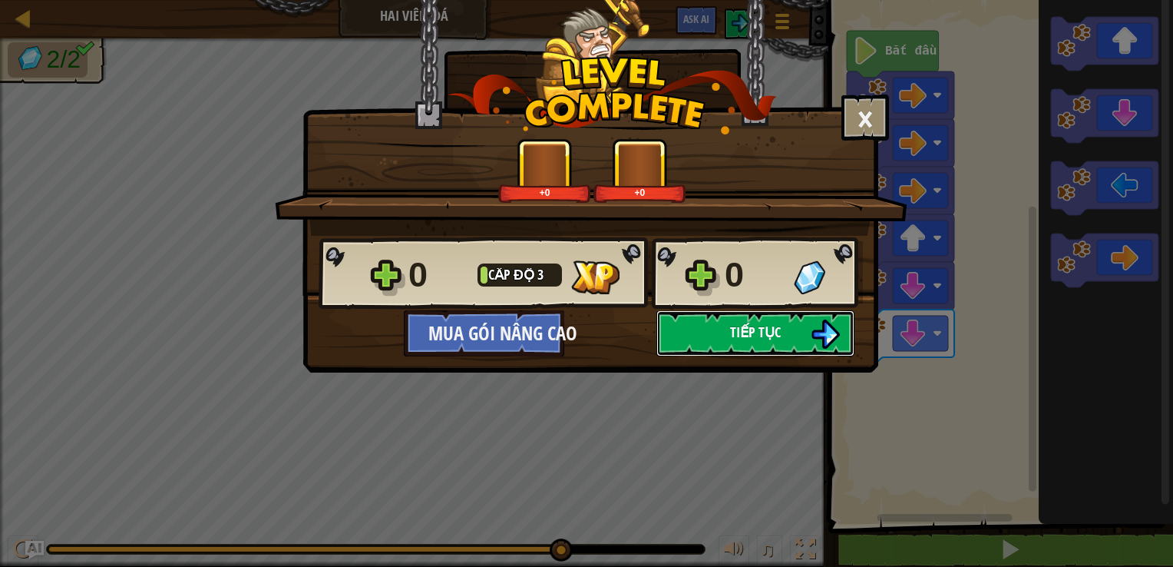
click at [785, 329] on button "Tiếp tục" at bounding box center [755, 333] width 198 height 46
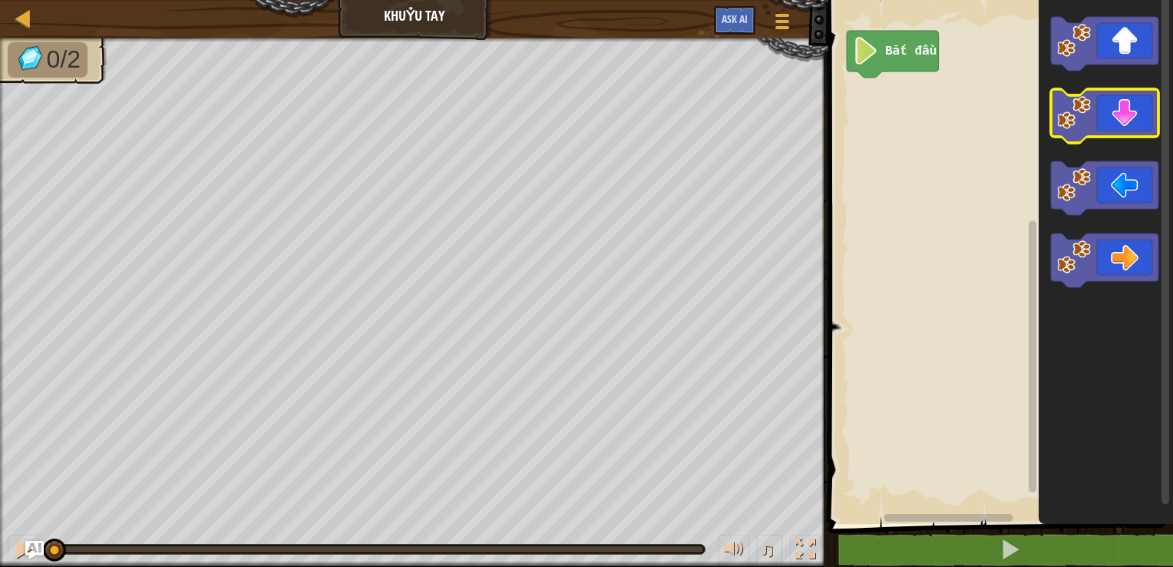
click at [1123, 124] on icon "Không gian làm việc Blockly" at bounding box center [1104, 116] width 107 height 54
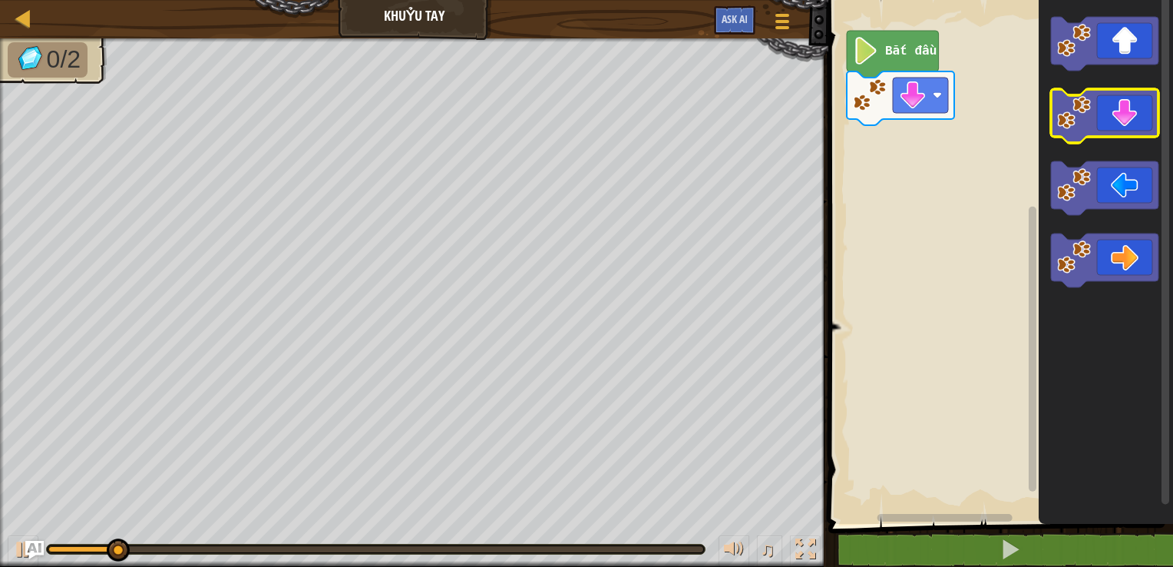
click at [1123, 124] on icon "Không gian làm việc Blockly" at bounding box center [1104, 116] width 107 height 54
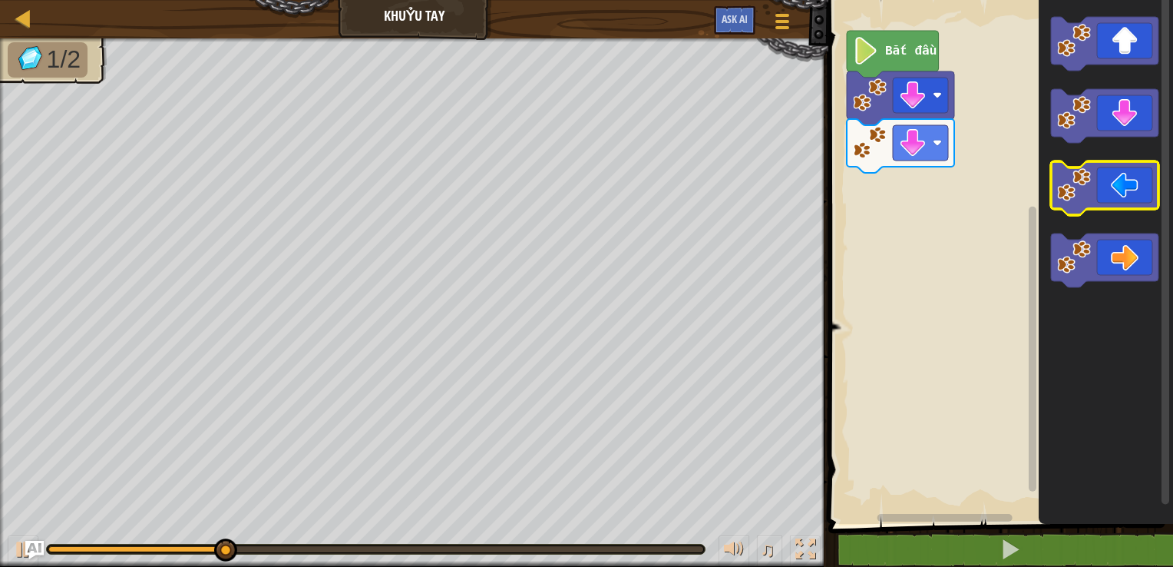
click at [1139, 207] on icon "Không gian làm việc Blockly" at bounding box center [1104, 188] width 107 height 54
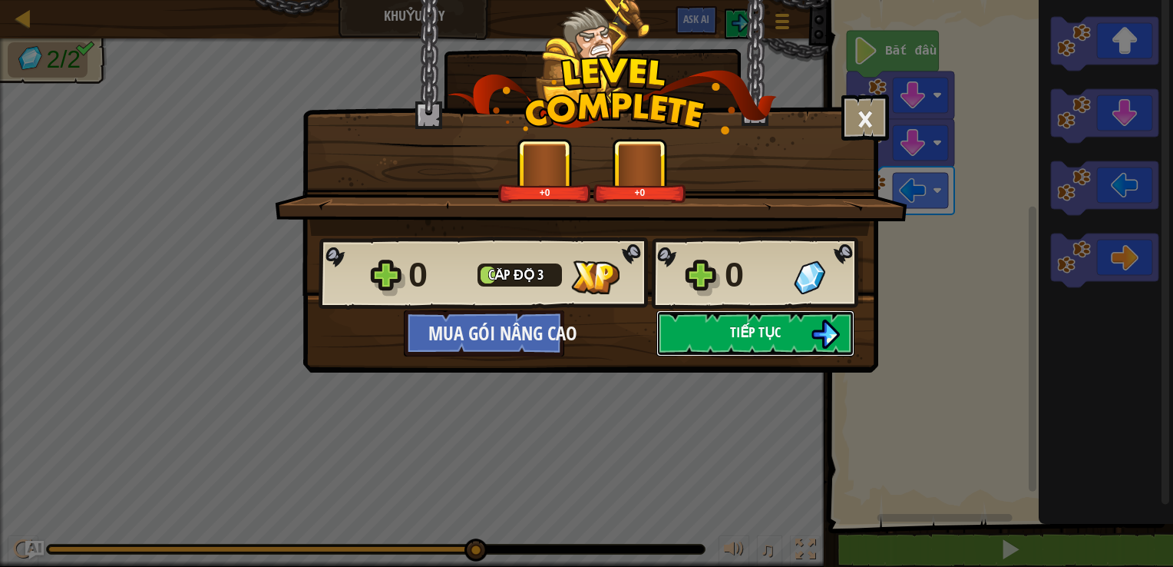
click at [746, 330] on span "Tiếp tục" at bounding box center [755, 331] width 51 height 19
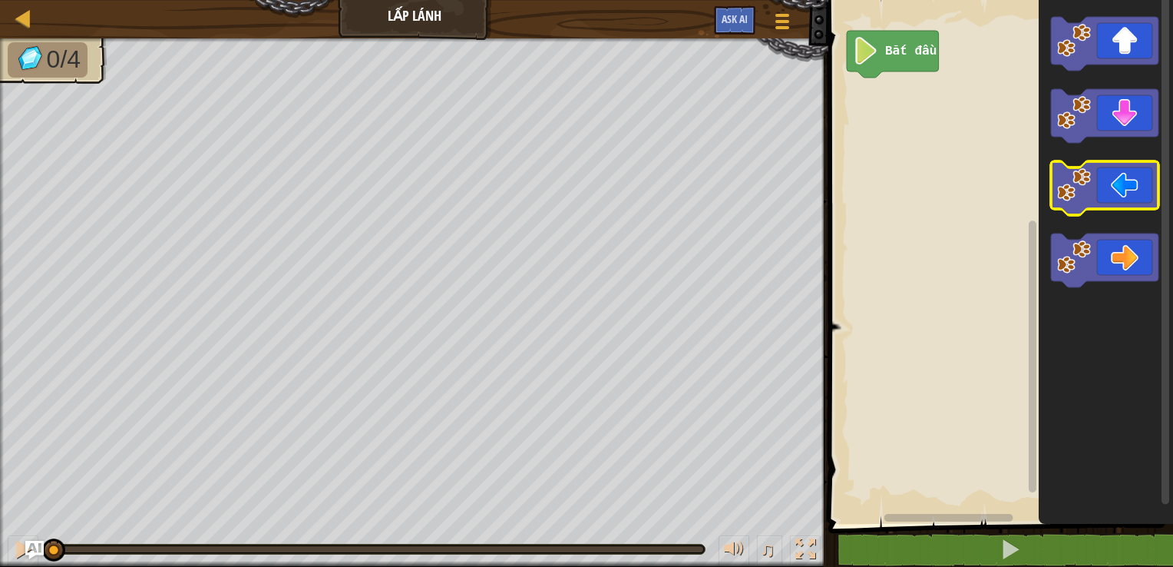
click at [1127, 194] on icon "Không gian làm việc Blockly" at bounding box center [1104, 188] width 107 height 54
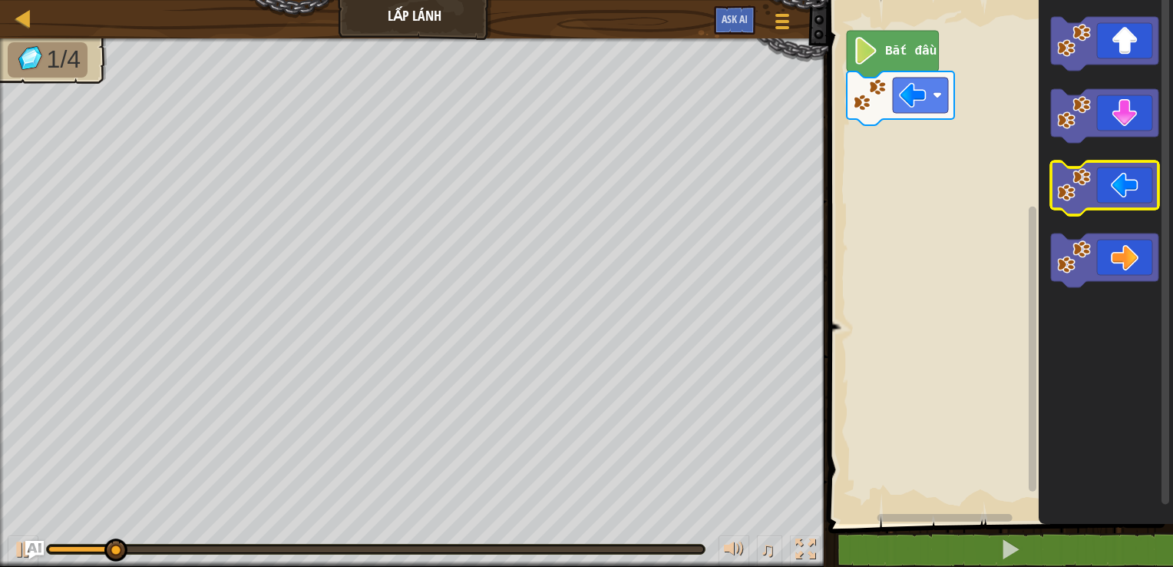
click at [1127, 194] on icon "Không gian làm việc Blockly" at bounding box center [1104, 188] width 107 height 54
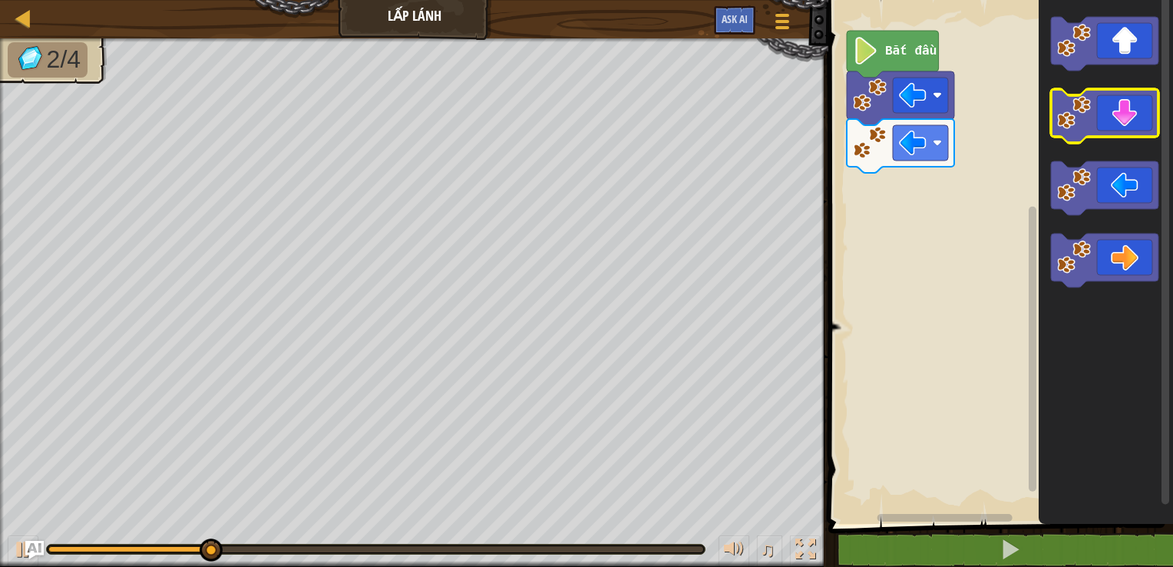
click at [1125, 112] on icon "Không gian làm việc Blockly" at bounding box center [1104, 116] width 107 height 54
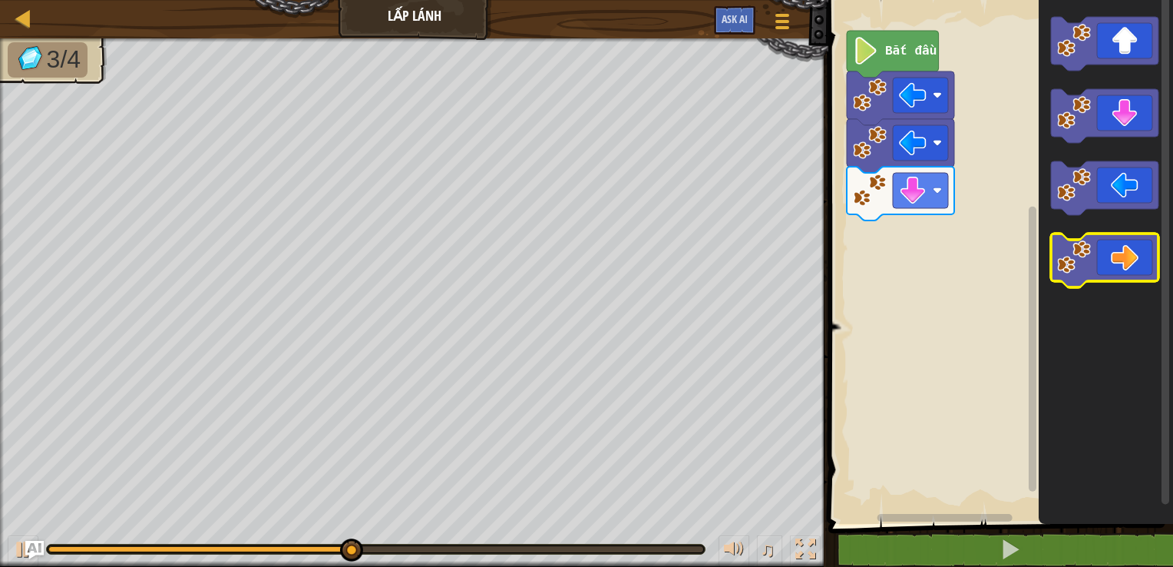
click at [1131, 247] on icon "Không gian làm việc Blockly" at bounding box center [1104, 260] width 107 height 54
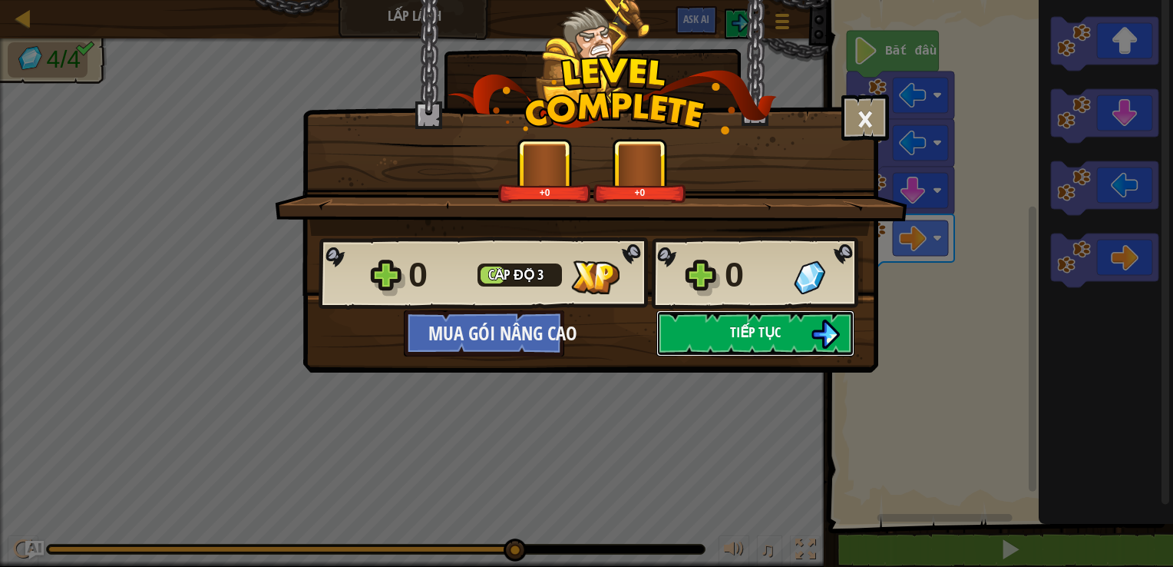
click at [716, 333] on button "Tiếp tục" at bounding box center [755, 333] width 198 height 46
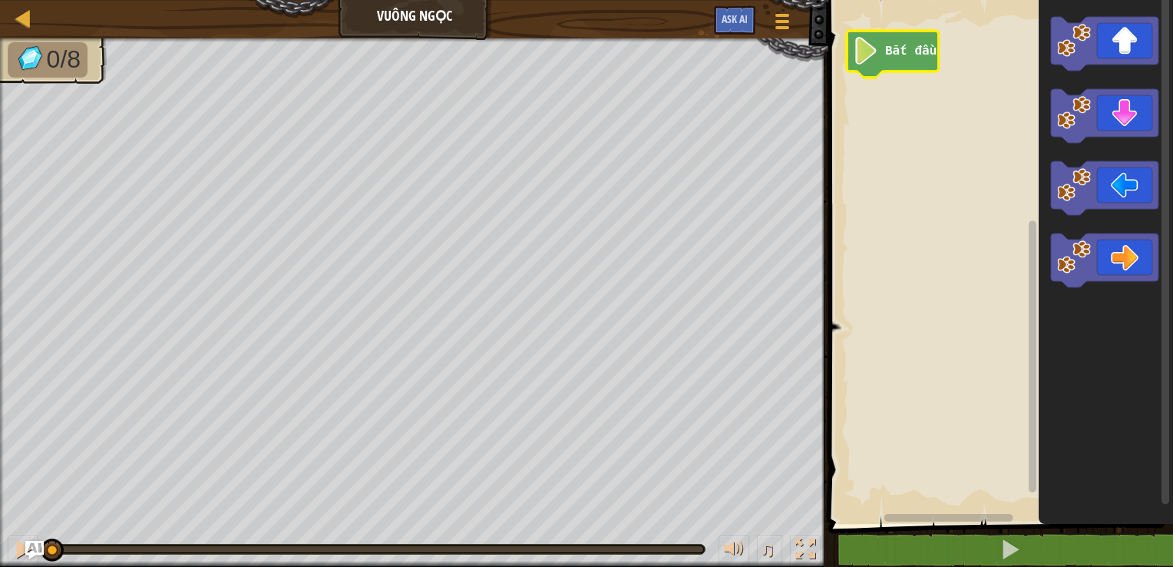
click at [912, 55] on text "Bắt đầu" at bounding box center [910, 52] width 51 height 14
click at [912, 63] on icon "Không gian làm việc Blockly" at bounding box center [893, 54] width 92 height 47
click at [922, 165] on rect "Không gian làm việc Blockly" at bounding box center [998, 257] width 349 height 531
click at [1131, 257] on icon "Không gian làm việc Blockly" at bounding box center [1104, 260] width 107 height 54
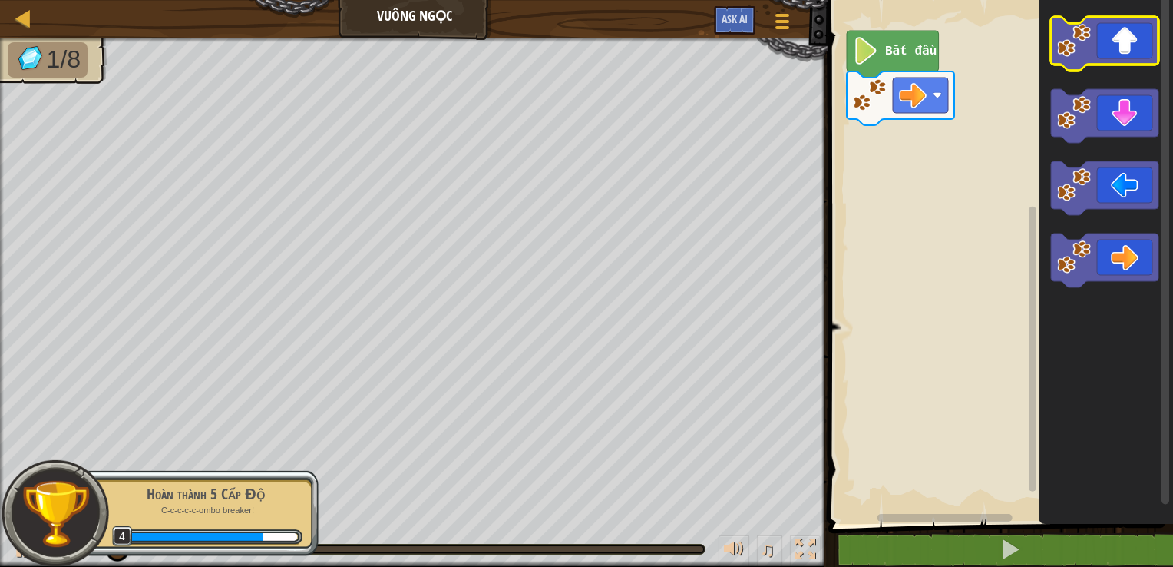
click at [1127, 62] on icon "Không gian làm việc Blockly" at bounding box center [1104, 44] width 107 height 54
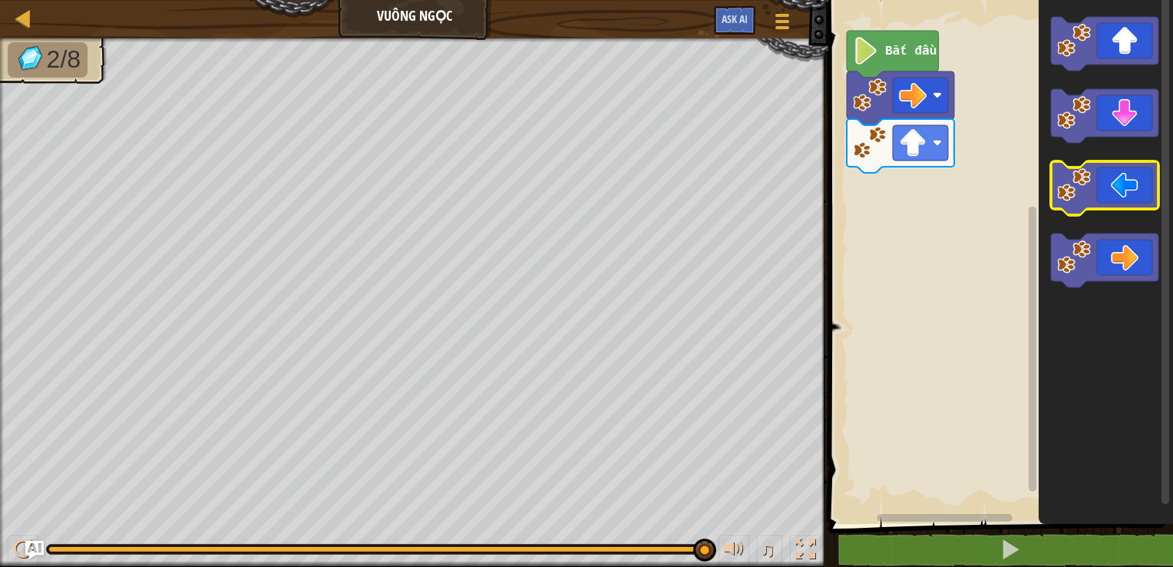
click at [1128, 198] on icon "Không gian làm việc Blockly" at bounding box center [1104, 188] width 107 height 54
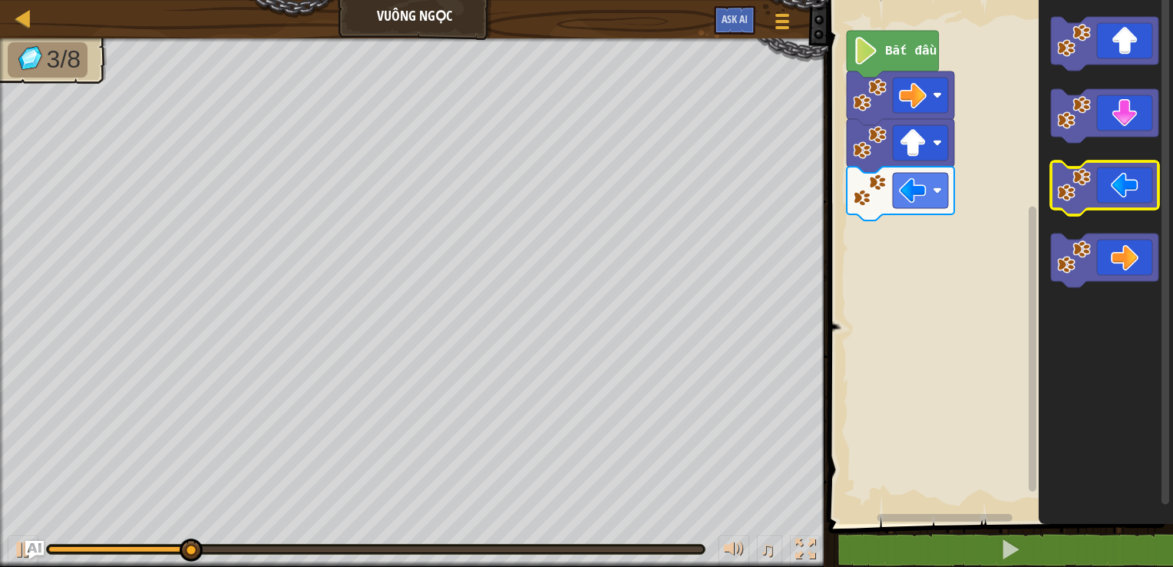
click at [1128, 198] on icon "Không gian làm việc Blockly" at bounding box center [1104, 188] width 107 height 54
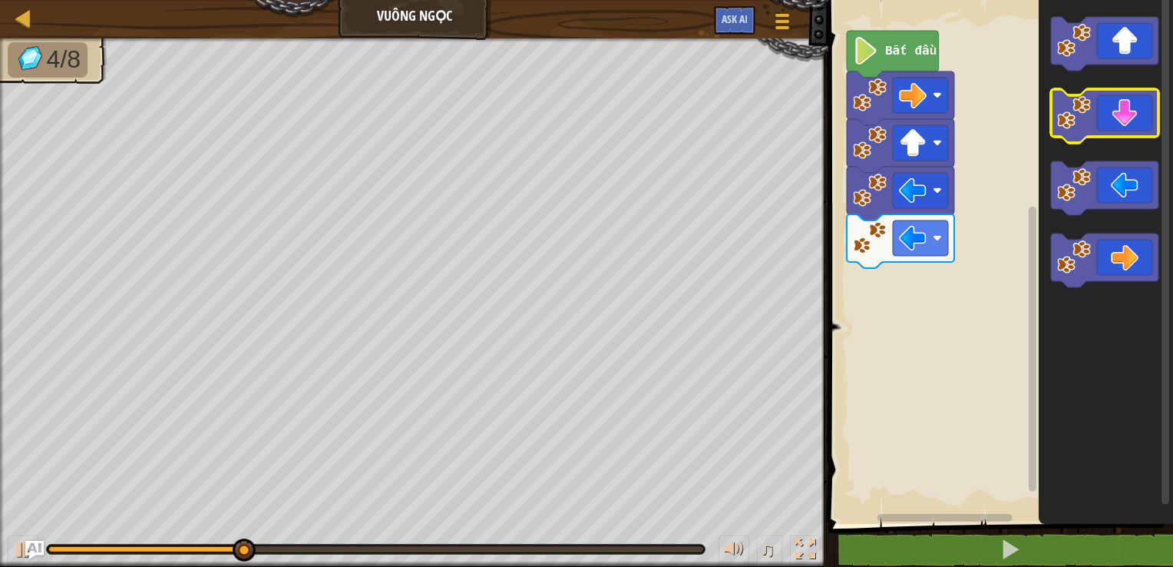
click at [1143, 117] on icon "Không gian làm việc Blockly" at bounding box center [1104, 116] width 107 height 54
click at [1136, 122] on icon "Không gian làm việc Blockly" at bounding box center [1104, 116] width 107 height 54
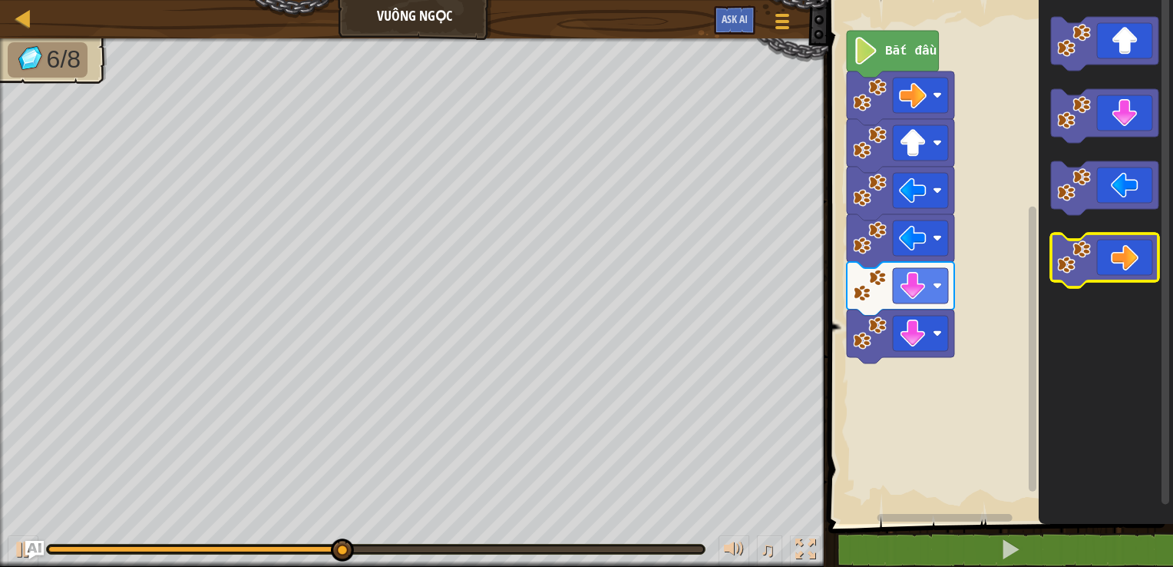
click at [1139, 263] on icon "Không gian làm việc Blockly" at bounding box center [1104, 260] width 107 height 54
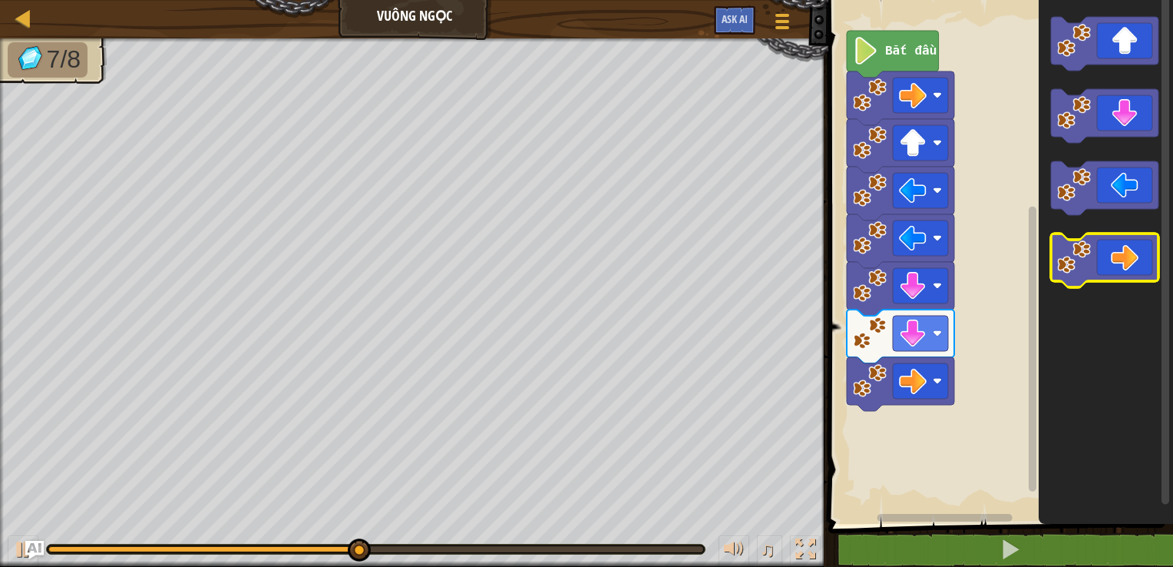
click at [1136, 263] on icon "Không gian làm việc Blockly" at bounding box center [1104, 260] width 107 height 54
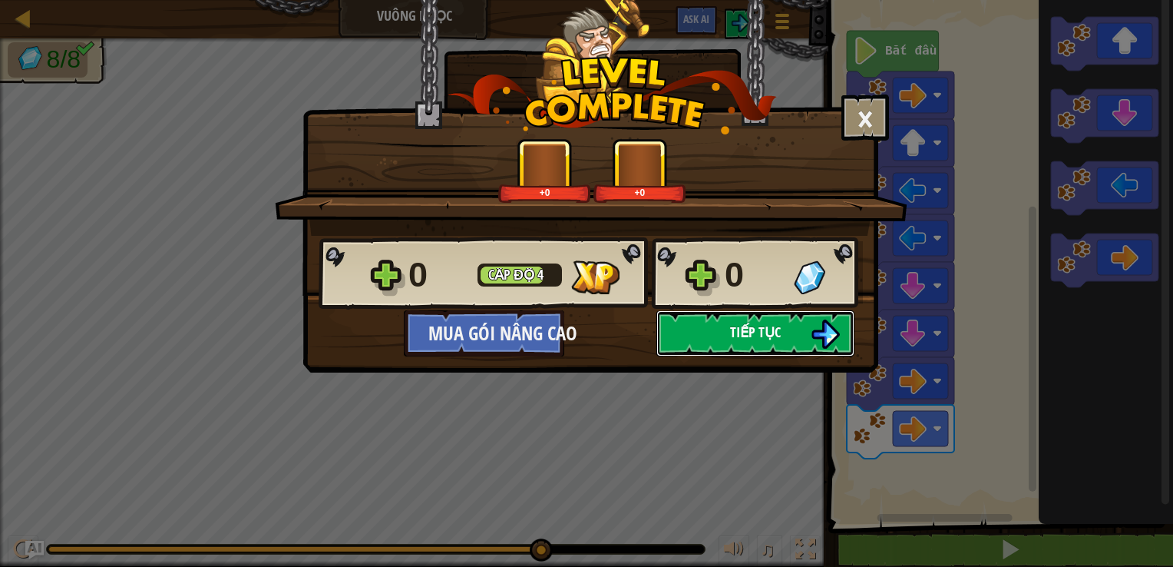
click at [741, 336] on span "Tiếp tục" at bounding box center [755, 331] width 51 height 19
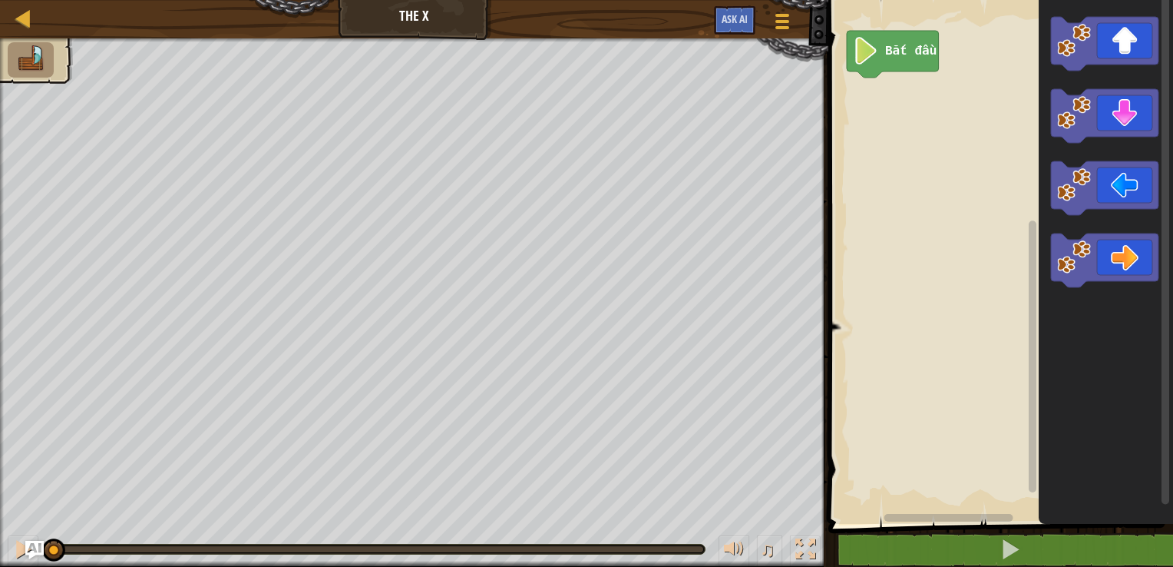
click at [428, 21] on div "Bản đồ The X Tuỳ chọn Ask AI" at bounding box center [414, 19] width 828 height 38
click at [1143, 45] on icon "Không gian làm việc Blockly" at bounding box center [1104, 44] width 107 height 54
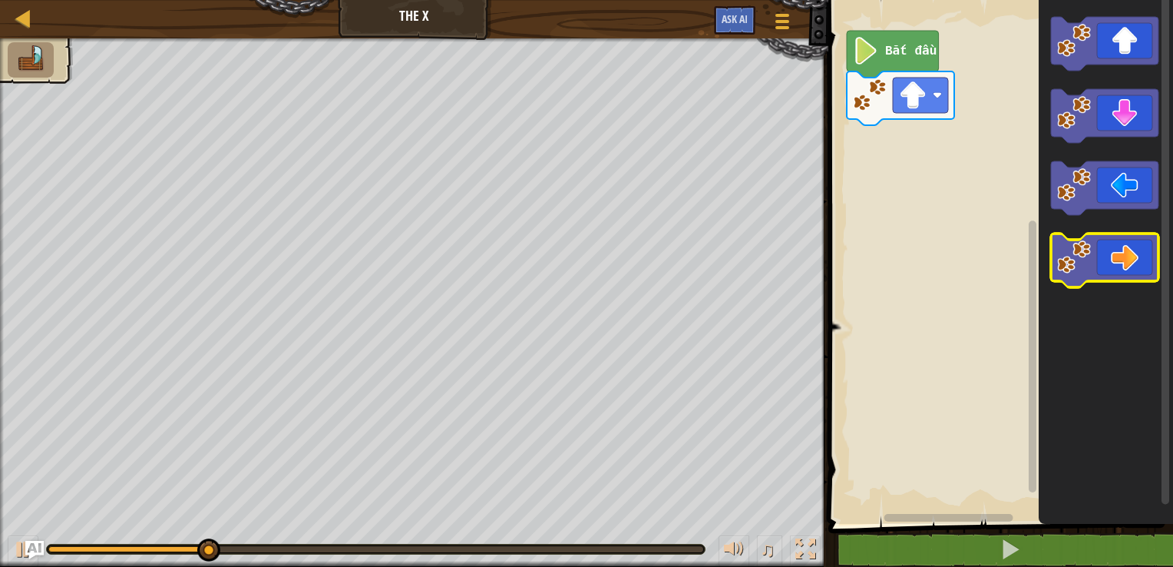
click at [1133, 266] on icon "Không gian làm việc Blockly" at bounding box center [1104, 260] width 107 height 54
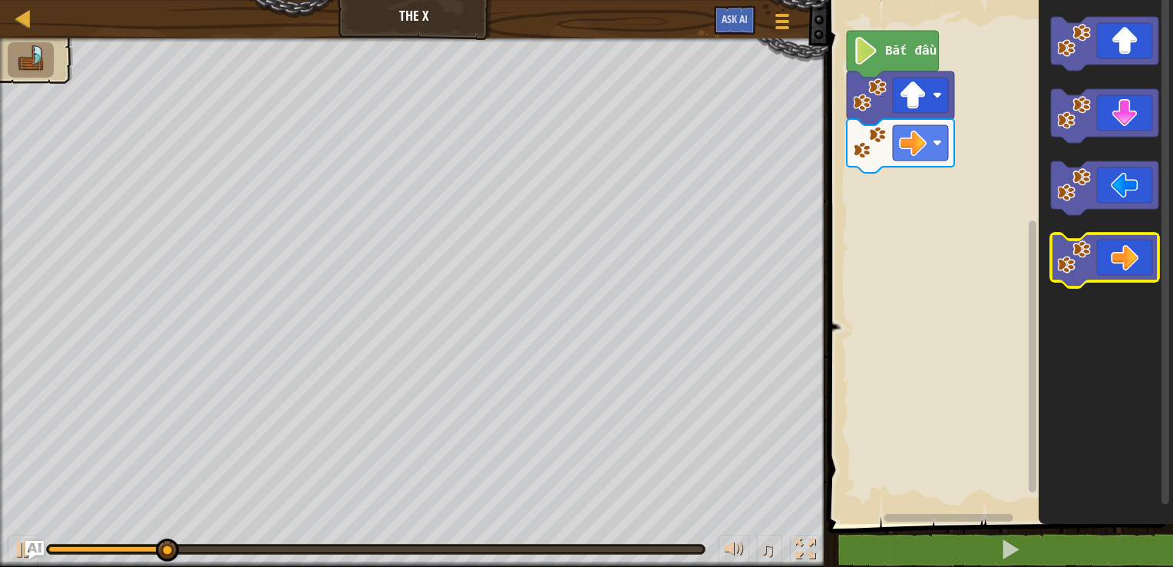
click at [1133, 266] on icon "Không gian làm việc Blockly" at bounding box center [1104, 260] width 107 height 54
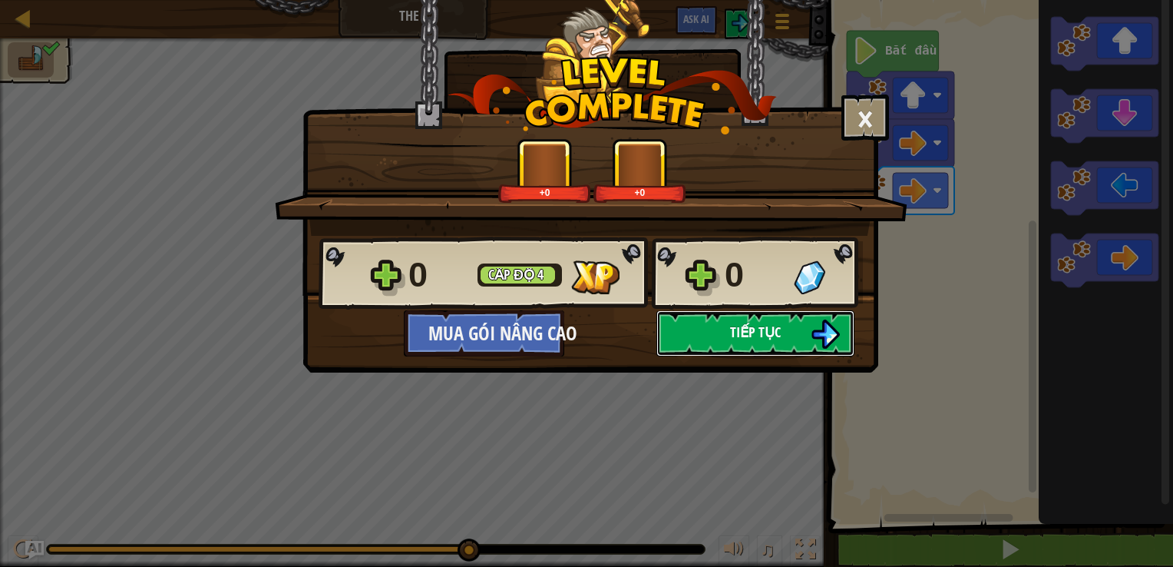
click at [749, 327] on span "Tiếp tục" at bounding box center [755, 331] width 51 height 19
